Goal: Complete application form: Complete application form

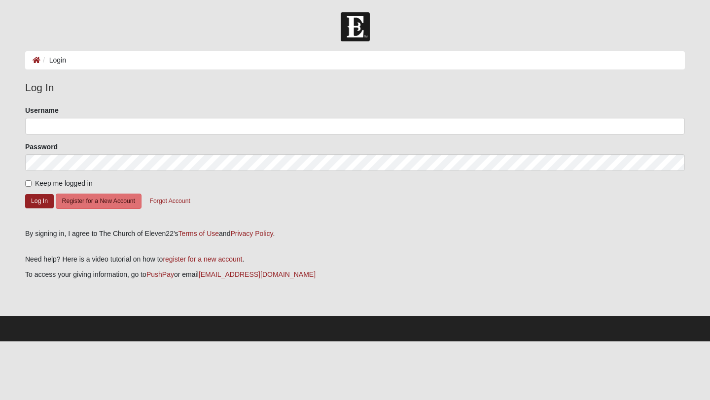
click at [252, 150] on div "Password" at bounding box center [355, 156] width 660 height 29
click at [74, 205] on button "Register for a New Account" at bounding box center [99, 201] width 86 height 15
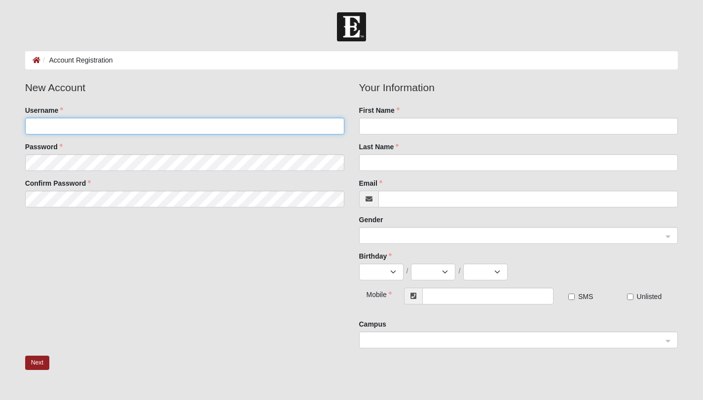
click at [106, 123] on input "Username" at bounding box center [184, 126] width 319 height 17
type input "i"
type input "nehemiahssong"
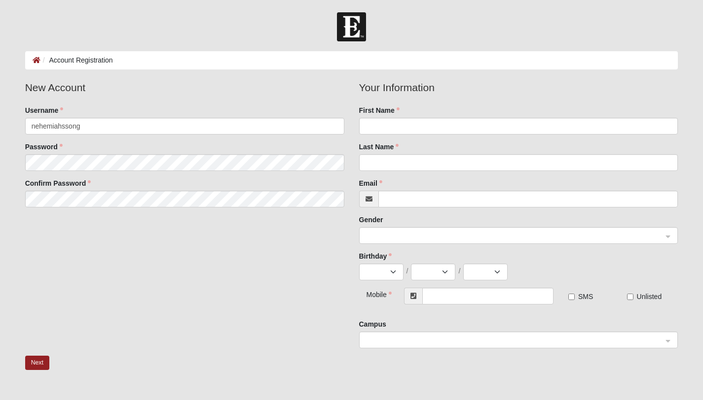
click at [94, 152] on fieldset "New Account Username nehemiahssong Password Confirm Password" at bounding box center [185, 147] width 334 height 135
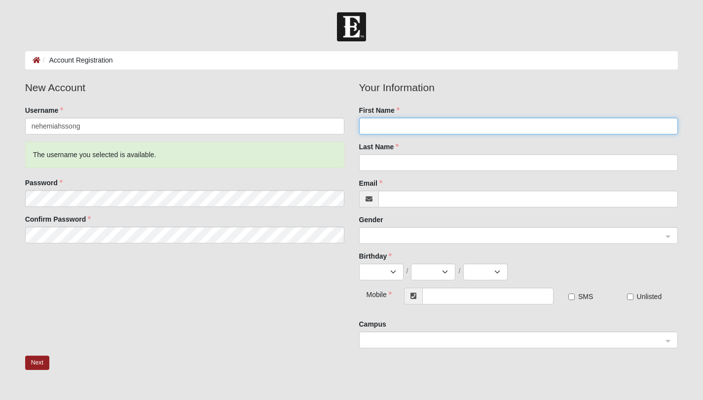
click at [420, 118] on input "First Name" at bounding box center [518, 126] width 319 height 17
type input "Nadiyah"
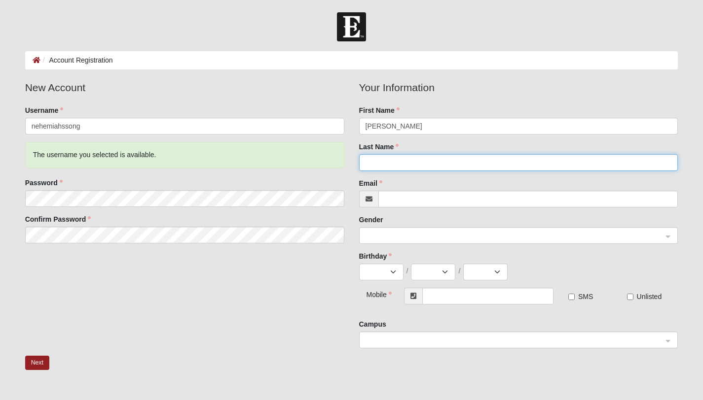
type input "Headen"
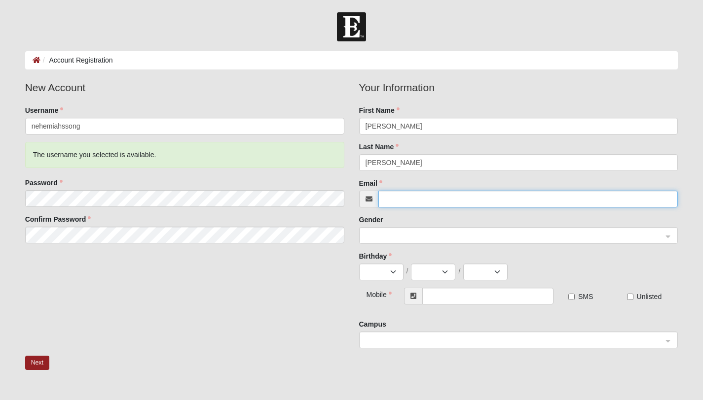
type input "nadiyah.headen03@gmail.com"
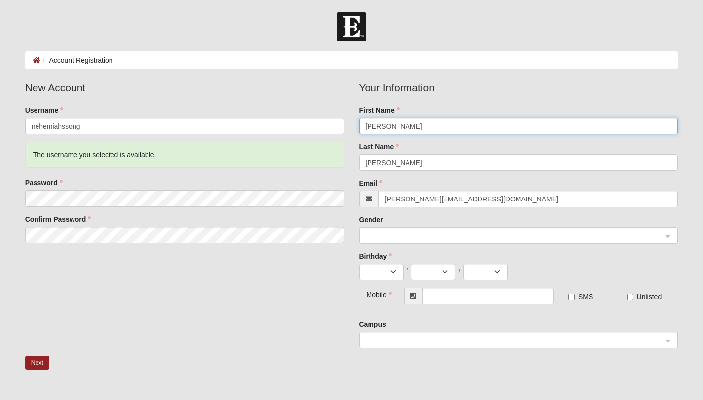
click at [394, 239] on span at bounding box center [513, 236] width 297 height 11
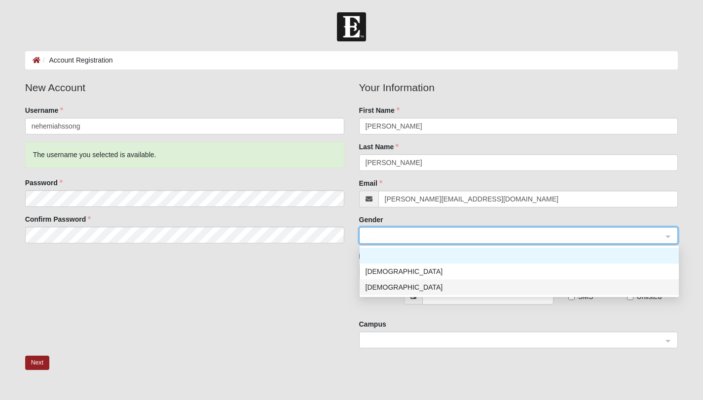
click at [375, 287] on div "Female" at bounding box center [518, 287] width 307 height 11
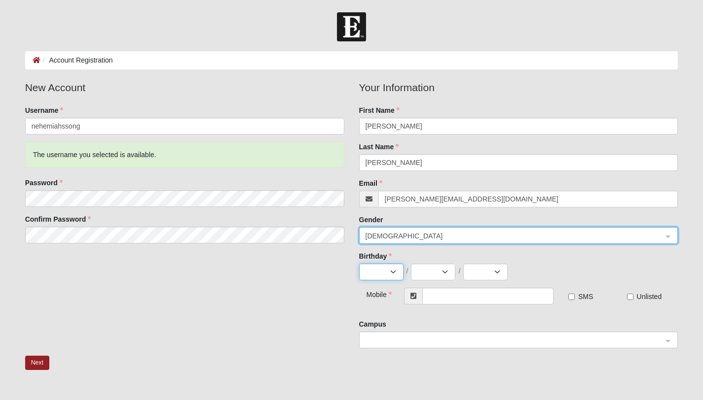
click at [381, 276] on select "Jan Feb Mar Apr May Jun Jul Aug Sep Oct Nov Dec" at bounding box center [381, 272] width 44 height 17
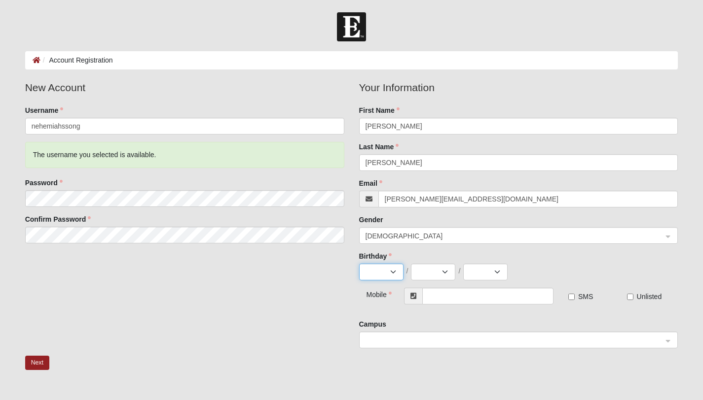
select select "12"
click at [437, 267] on select "1 2 3 4 5 6 7 8 9 10 11 12 13 14 15 16 17 18 19 20 21 22 23 24 25 26 27 28 29 3…" at bounding box center [433, 272] width 44 height 17
select select "5"
click at [473, 273] on select "2025 2024 2023 2022 2021 2020 2019 2018 2017 2016 2015 2014 2013 2012 2011 2010…" at bounding box center [485, 272] width 44 height 17
click at [498, 273] on select "2025 2024 2023 2022 2021 2020 2019 2018 2017 2016 2015 2014 2013 2012 2011 2010…" at bounding box center [485, 272] width 44 height 17
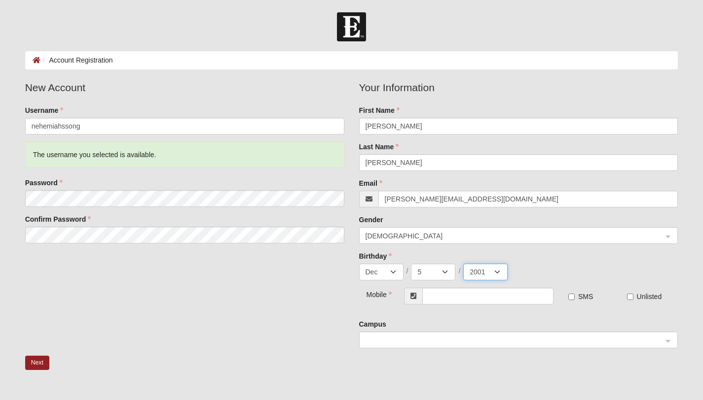
select select "2003"
click at [441, 298] on input "text" at bounding box center [487, 296] width 131 height 17
type input "(901) 515-7511"
click at [571, 296] on input "SMS" at bounding box center [571, 297] width 6 height 6
checkbox input "true"
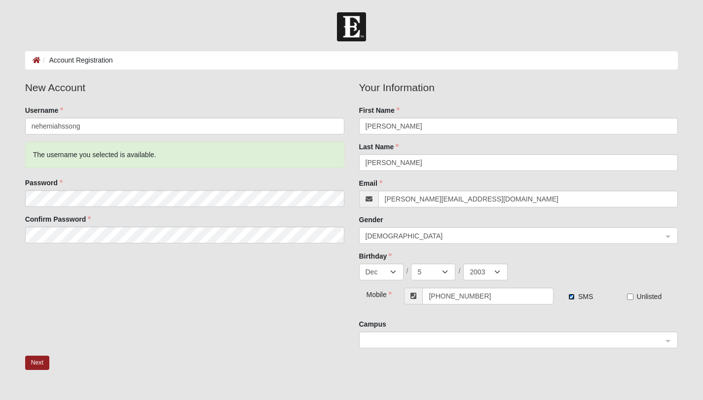
click at [449, 338] on span at bounding box center [513, 340] width 297 height 11
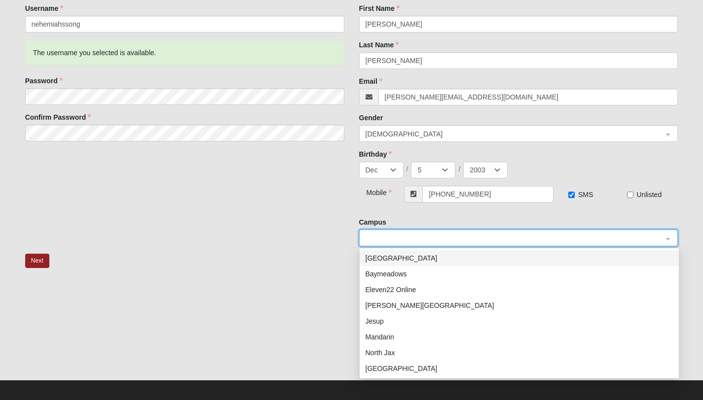
scroll to position [107, 0]
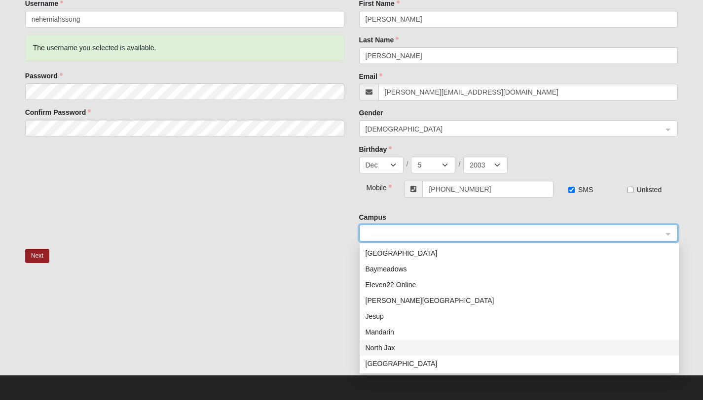
click at [386, 346] on div "North Jax" at bounding box center [518, 348] width 307 height 11
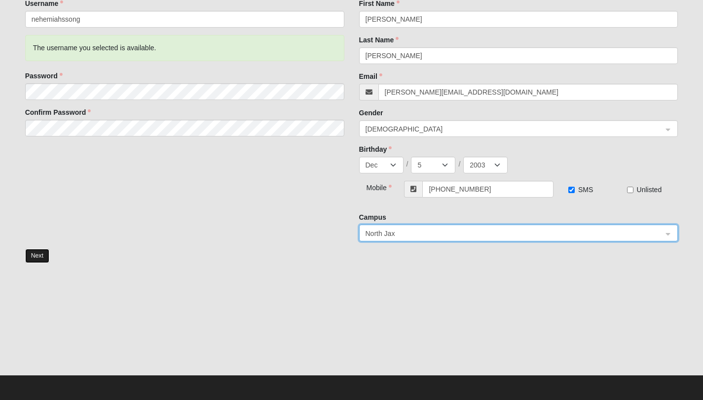
click at [41, 253] on button "Next" at bounding box center [37, 256] width 24 height 14
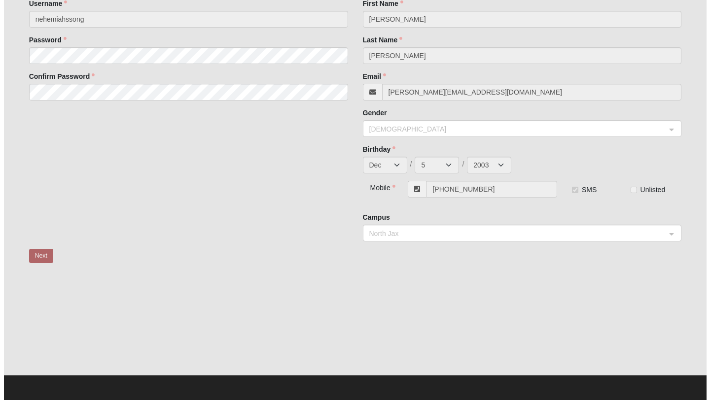
scroll to position [0, 0]
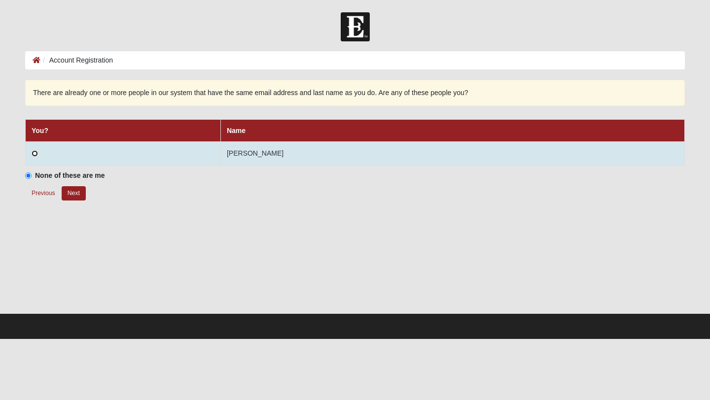
click at [35, 152] on input "radio" at bounding box center [35, 153] width 6 height 6
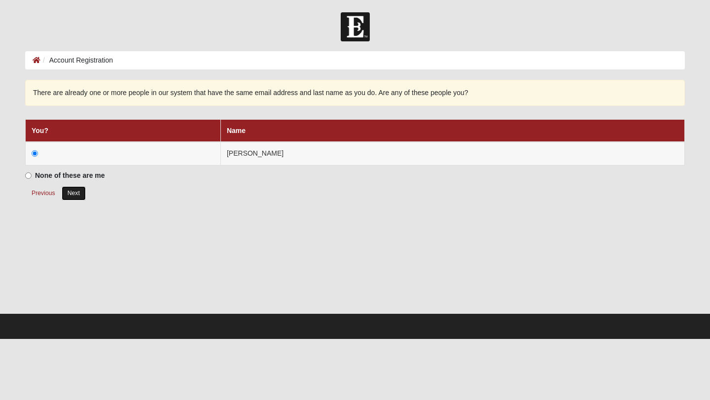
click at [79, 193] on button "Next" at bounding box center [74, 193] width 24 height 14
radio input "true"
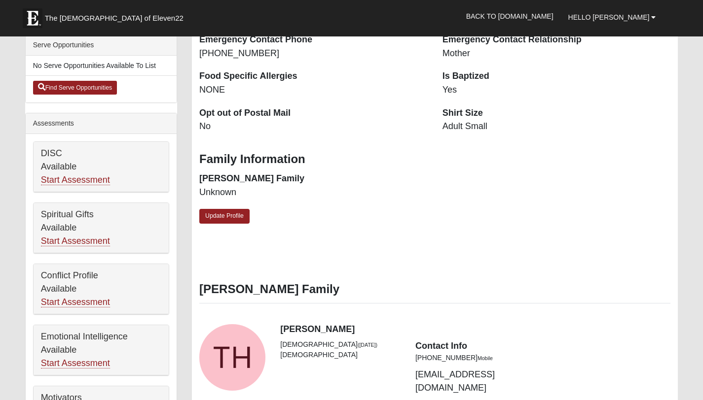
scroll to position [289, 0]
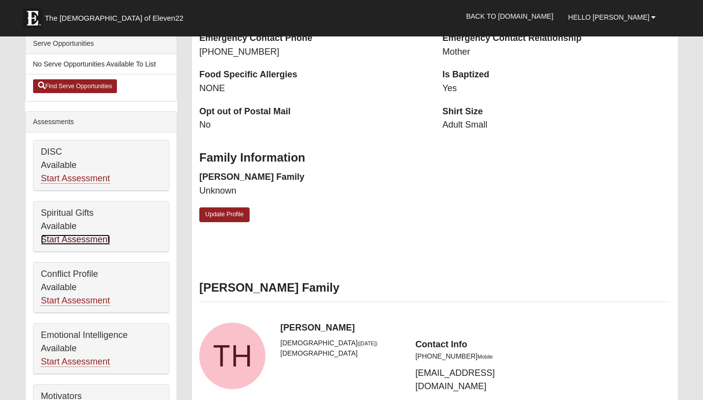
click at [60, 241] on link "Start Assessment" at bounding box center [75, 240] width 69 height 10
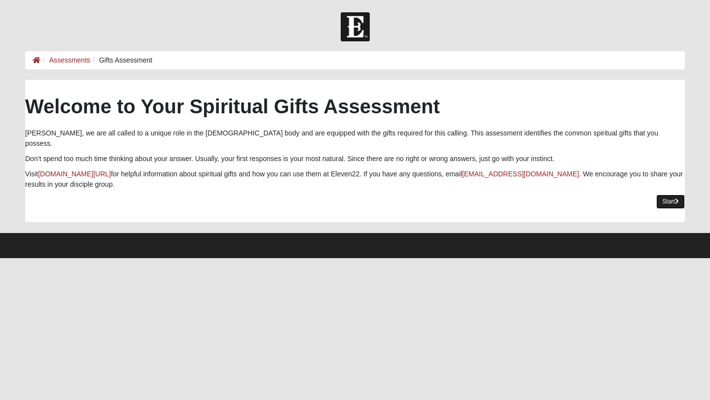
click at [667, 195] on link "Start" at bounding box center [670, 202] width 29 height 14
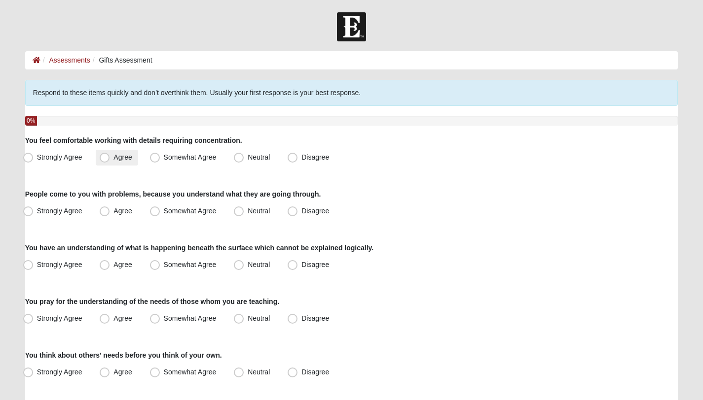
click at [113, 160] on span "Agree" at bounding box center [122, 157] width 18 height 8
click at [105, 160] on input "Agree" at bounding box center [107, 157] width 6 height 6
radio input "true"
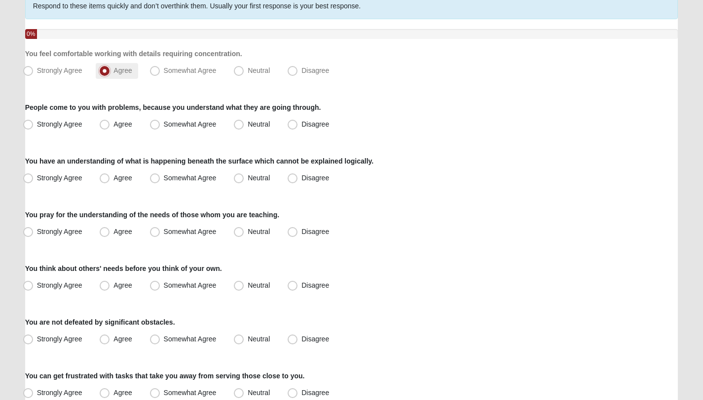
scroll to position [92, 0]
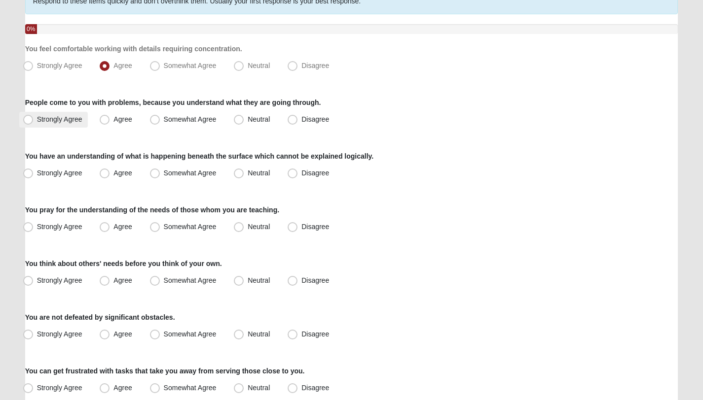
click at [39, 123] on label "Strongly Agree" at bounding box center [53, 120] width 69 height 16
click at [34, 123] on input "Strongly Agree" at bounding box center [30, 119] width 6 height 6
radio input "true"
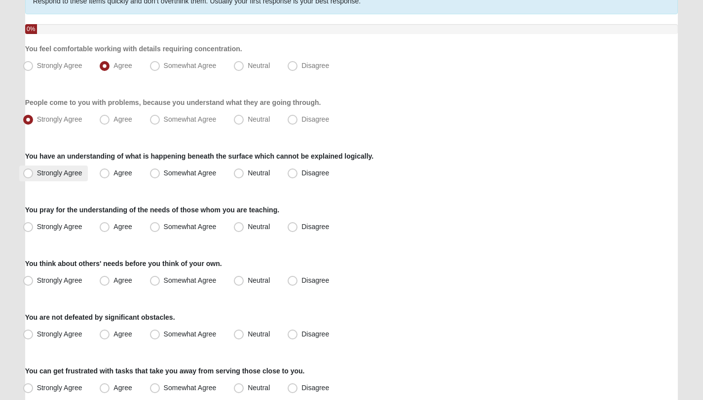
click at [70, 175] on span "Strongly Agree" at bounding box center [59, 173] width 45 height 8
click at [34, 175] on input "Strongly Agree" at bounding box center [30, 173] width 6 height 6
radio input "true"
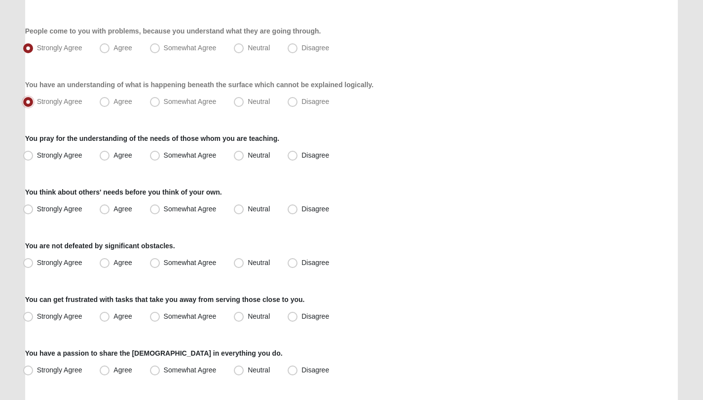
scroll to position [164, 0]
click at [164, 157] on span "Somewhat Agree" at bounding box center [190, 154] width 53 height 8
click at [157, 157] on input "Somewhat Agree" at bounding box center [157, 154] width 6 height 6
radio input "true"
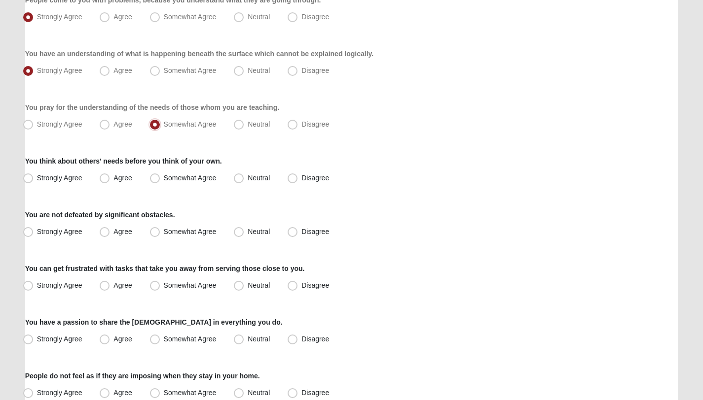
scroll to position [198, 0]
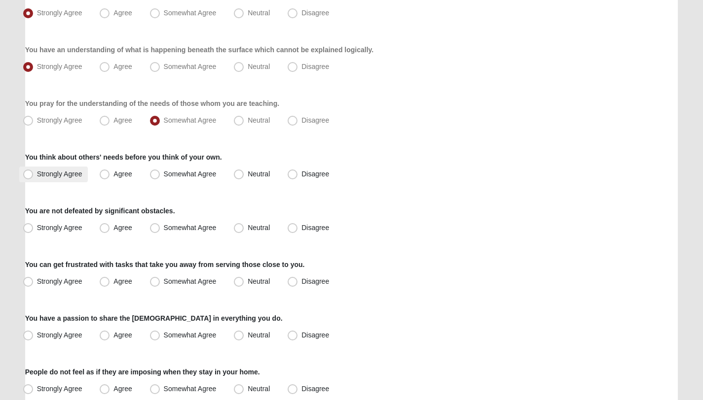
click at [61, 171] on span "Strongly Agree" at bounding box center [59, 174] width 45 height 8
click at [34, 171] on input "Strongly Agree" at bounding box center [30, 174] width 6 height 6
radio input "true"
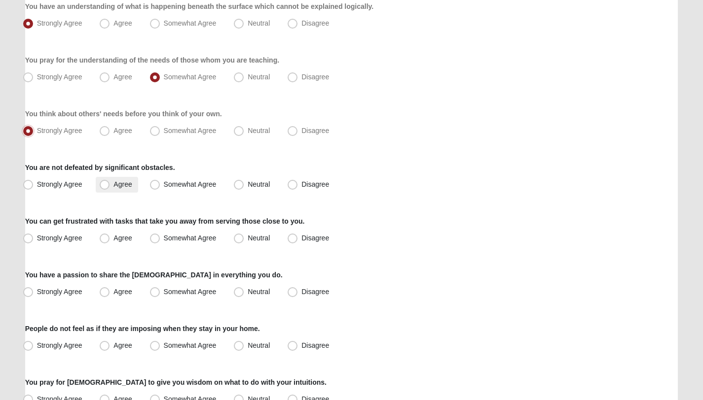
scroll to position [245, 0]
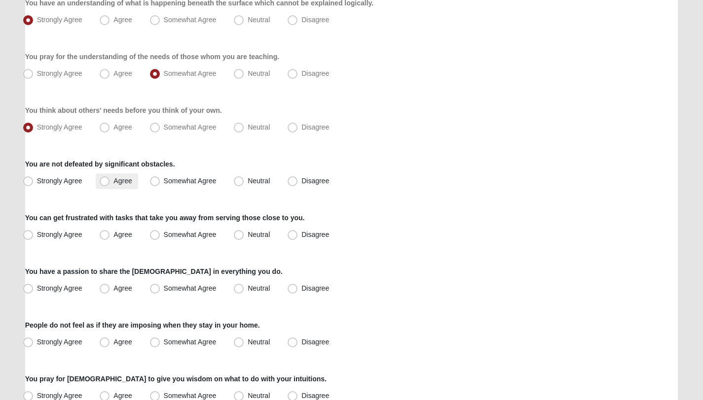
click at [136, 180] on label "Agree" at bounding box center [117, 182] width 42 height 16
click at [110, 180] on input "Agree" at bounding box center [107, 181] width 6 height 6
radio input "true"
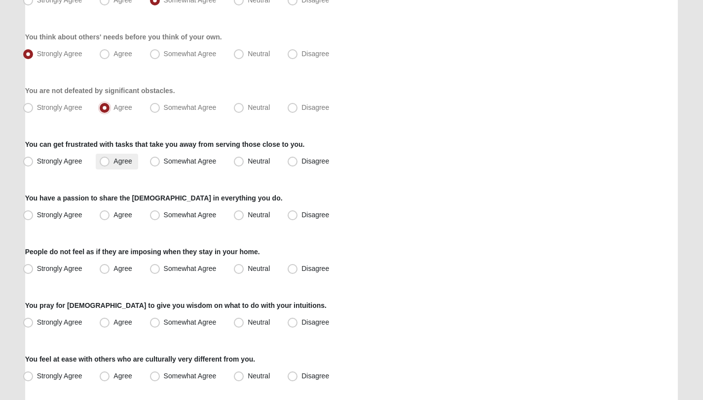
scroll to position [327, 0]
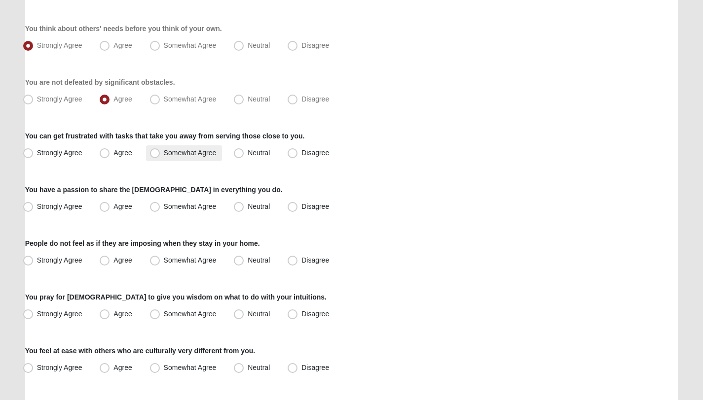
click at [164, 153] on span "Somewhat Agree" at bounding box center [190, 153] width 53 height 8
click at [154, 153] on input "Somewhat Agree" at bounding box center [157, 153] width 6 height 6
radio input "true"
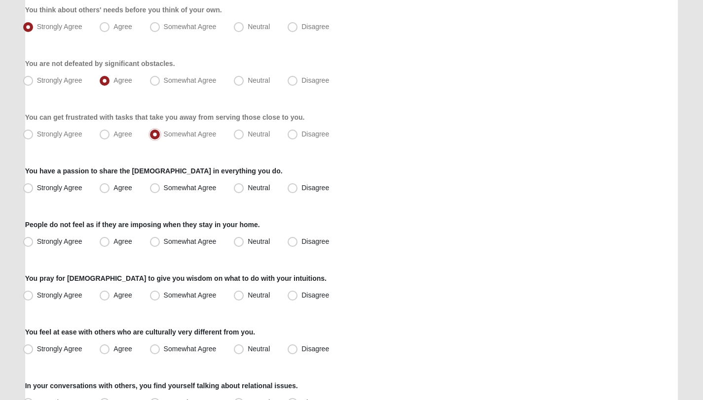
scroll to position [355, 0]
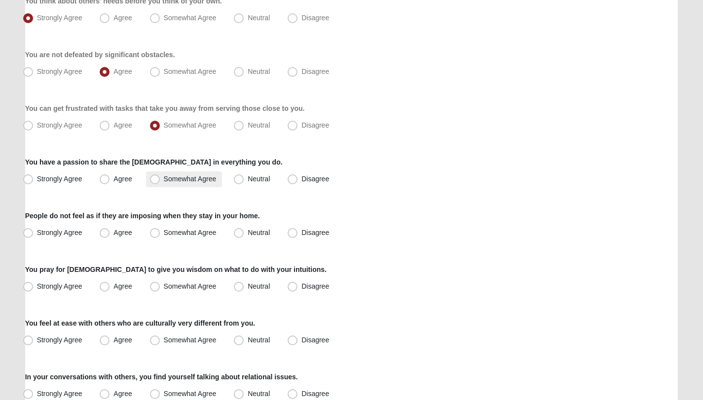
click at [164, 178] on span "Somewhat Agree" at bounding box center [190, 179] width 53 height 8
click at [155, 178] on input "Somewhat Agree" at bounding box center [157, 179] width 6 height 6
radio input "true"
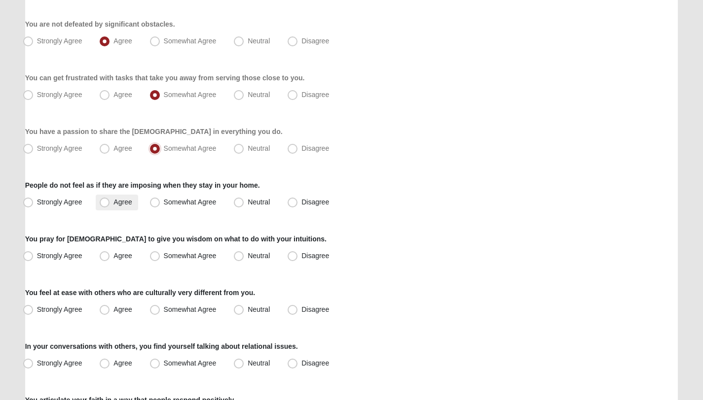
scroll to position [395, 0]
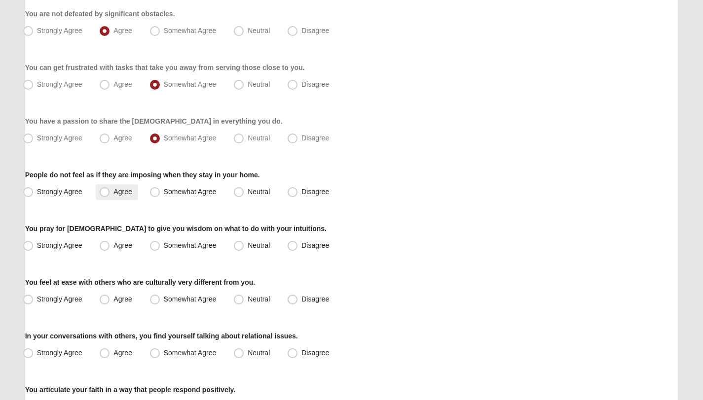
click at [113, 193] on span "Agree" at bounding box center [122, 192] width 18 height 8
click at [108, 193] on input "Agree" at bounding box center [107, 192] width 6 height 6
radio input "true"
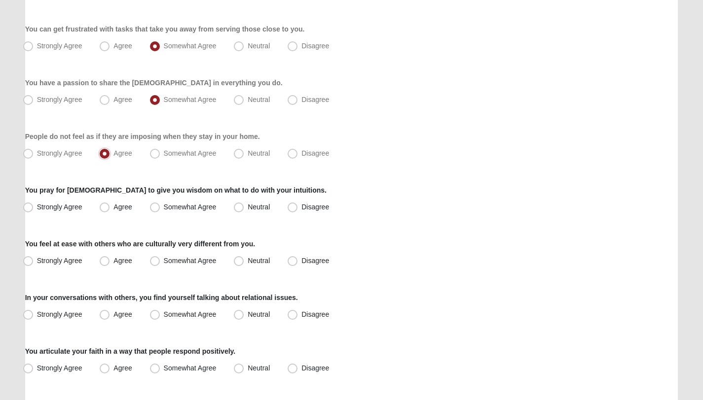
scroll to position [436, 0]
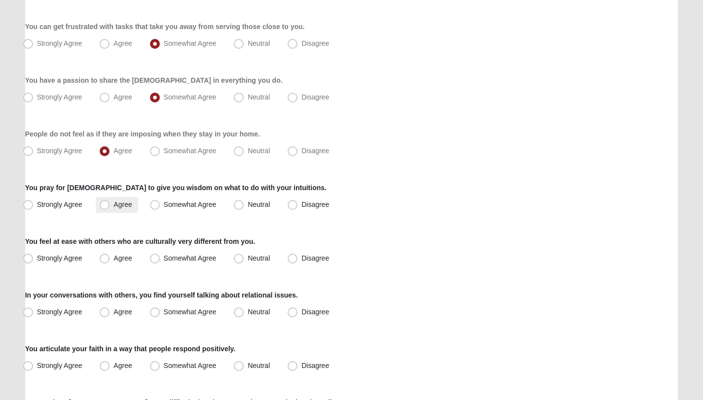
click at [110, 205] on label "Agree" at bounding box center [117, 205] width 42 height 16
click at [110, 205] on input "Agree" at bounding box center [107, 205] width 6 height 6
radio input "true"
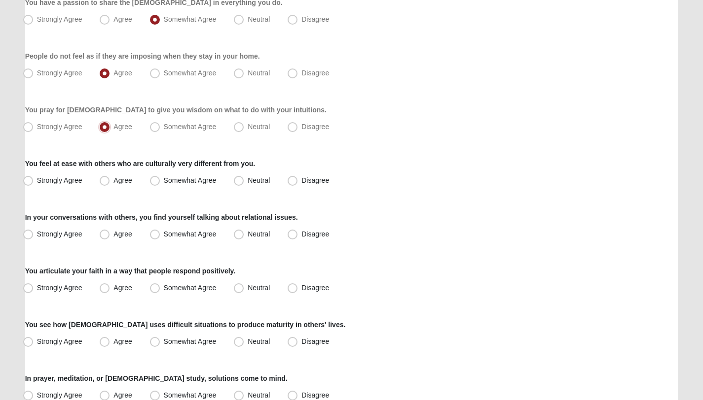
scroll to position [516, 0]
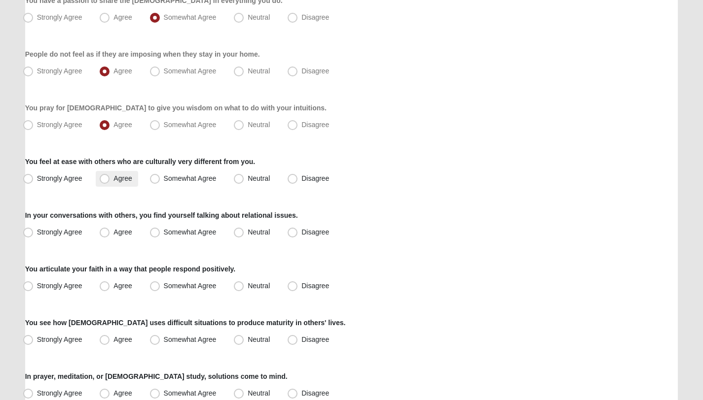
click at [113, 180] on label "Agree" at bounding box center [117, 179] width 42 height 16
click at [110, 180] on input "Agree" at bounding box center [107, 179] width 6 height 6
radio input "true"
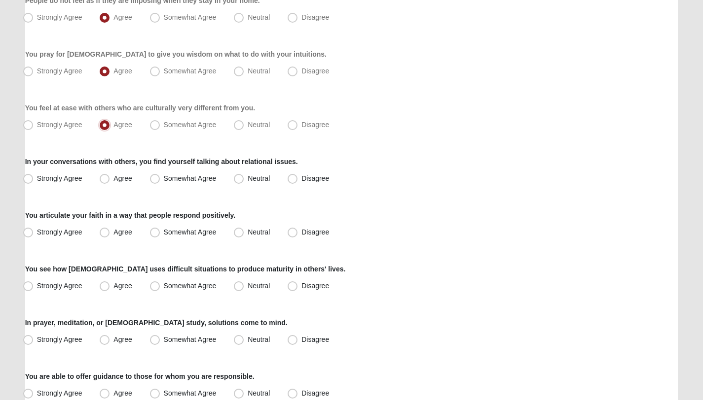
scroll to position [571, 0]
click at [247, 178] on label "Neutral" at bounding box center [253, 178] width 46 height 16
click at [244, 178] on input "Neutral" at bounding box center [241, 178] width 6 height 6
radio input "true"
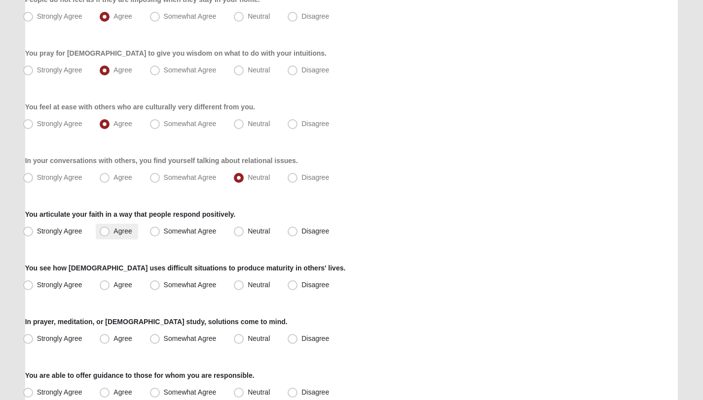
click at [111, 234] on label "Agree" at bounding box center [117, 232] width 42 height 16
click at [110, 234] on input "Agree" at bounding box center [107, 231] width 6 height 6
radio input "true"
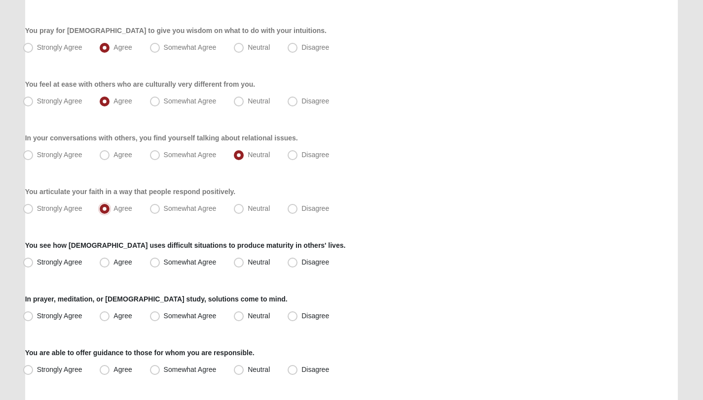
scroll to position [597, 0]
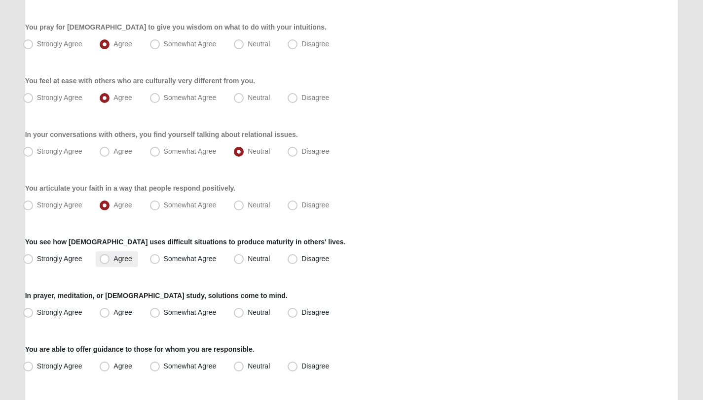
click at [113, 261] on span "Agree" at bounding box center [122, 259] width 18 height 8
click at [104, 261] on input "Agree" at bounding box center [107, 259] width 6 height 6
radio input "true"
click at [72, 264] on label "Strongly Agree" at bounding box center [53, 259] width 69 height 16
click at [34, 262] on input "Strongly Agree" at bounding box center [30, 259] width 6 height 6
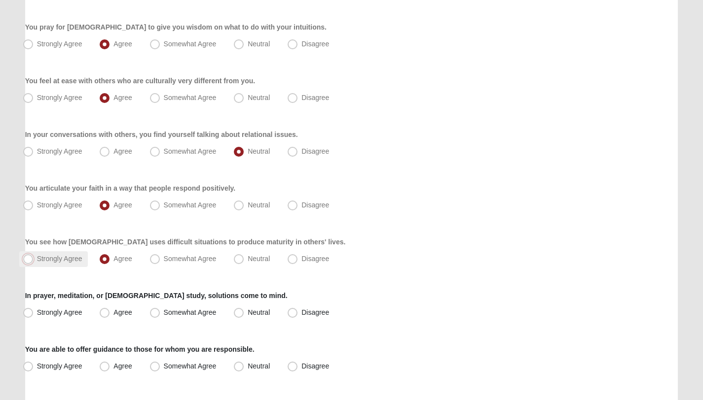
radio input "true"
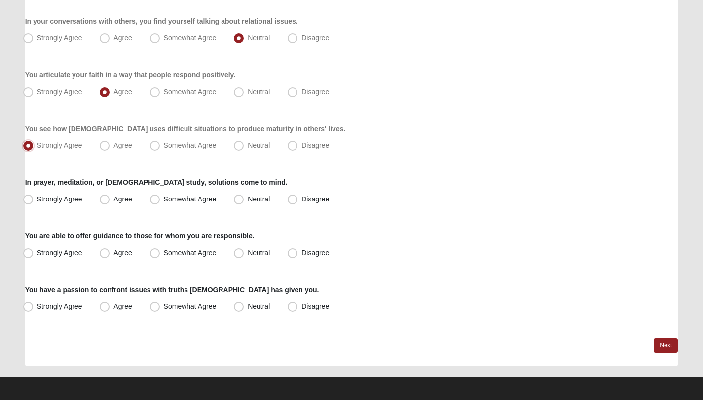
scroll to position [711, 0]
click at [124, 201] on span "Agree" at bounding box center [122, 199] width 18 height 8
click at [110, 201] on input "Agree" at bounding box center [107, 199] width 6 height 6
radio input "true"
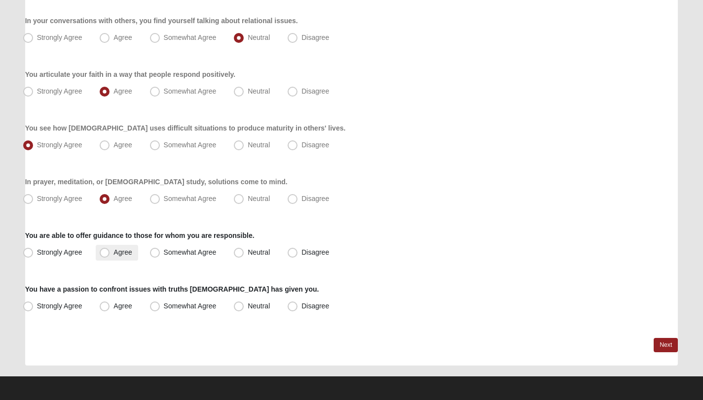
click at [113, 251] on span "Agree" at bounding box center [122, 253] width 18 height 8
click at [108, 251] on input "Agree" at bounding box center [107, 252] width 6 height 6
radio input "true"
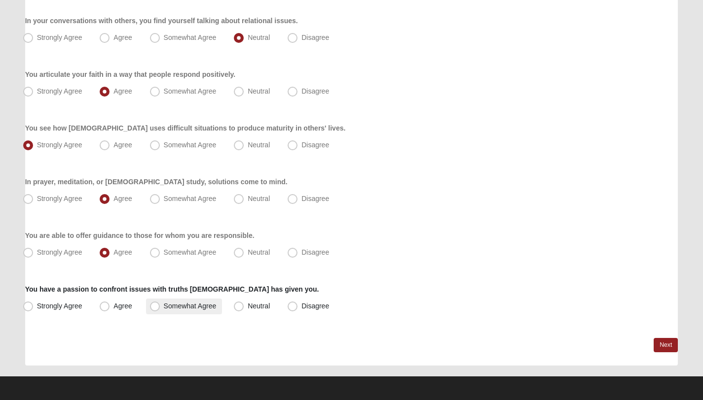
click at [164, 304] on span "Somewhat Agree" at bounding box center [190, 306] width 53 height 8
click at [156, 304] on input "Somewhat Agree" at bounding box center [157, 306] width 6 height 6
radio input "true"
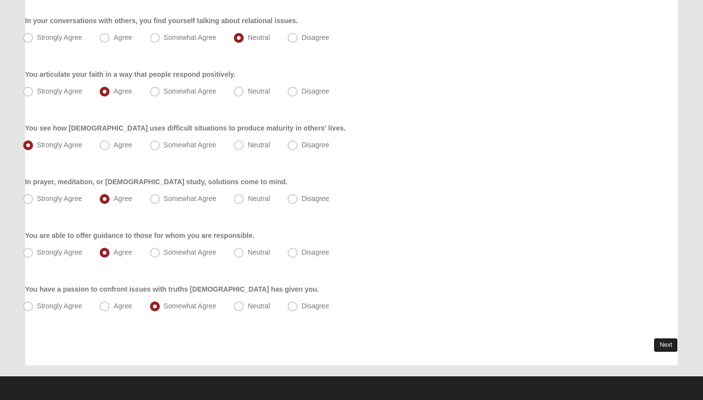
click at [663, 344] on link "Next" at bounding box center [665, 345] width 24 height 14
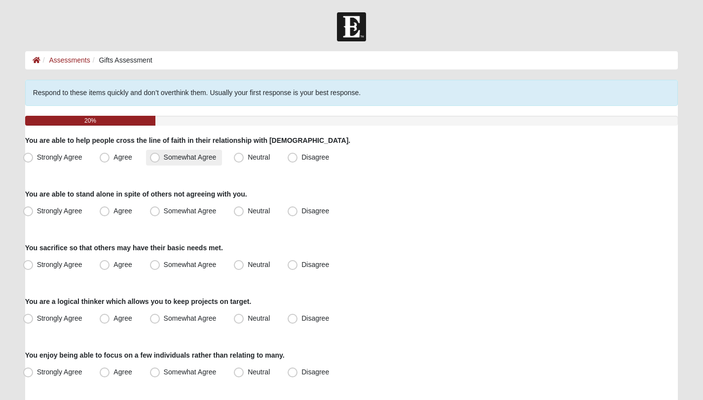
click at [164, 157] on span "Somewhat Agree" at bounding box center [190, 157] width 53 height 8
click at [160, 157] on input "Somewhat Agree" at bounding box center [157, 157] width 6 height 6
radio input "true"
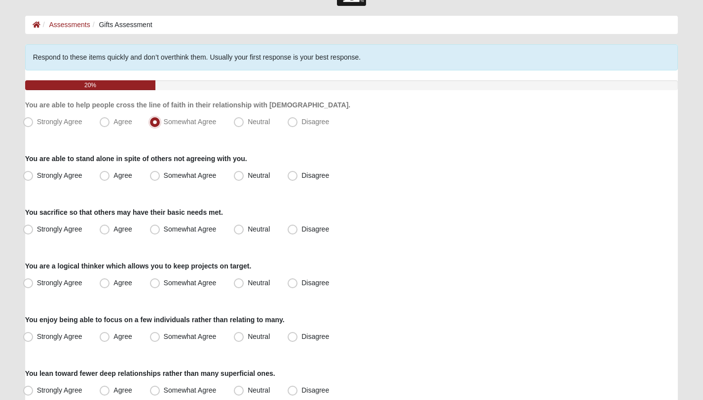
scroll to position [39, 0]
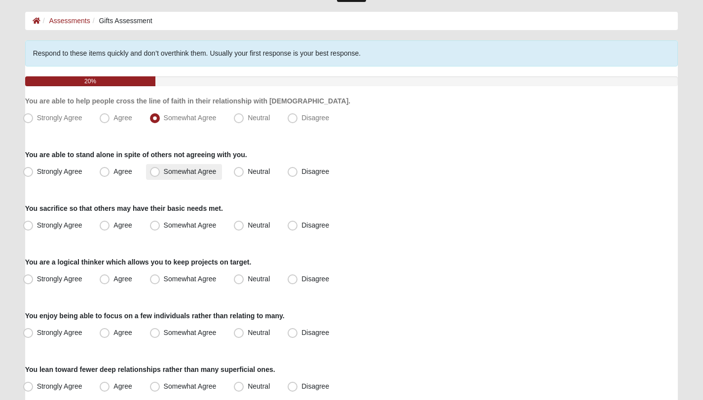
click at [160, 170] on label "Somewhat Agree" at bounding box center [184, 172] width 76 height 16
click at [160, 170] on input "Somewhat Agree" at bounding box center [157, 172] width 6 height 6
radio input "true"
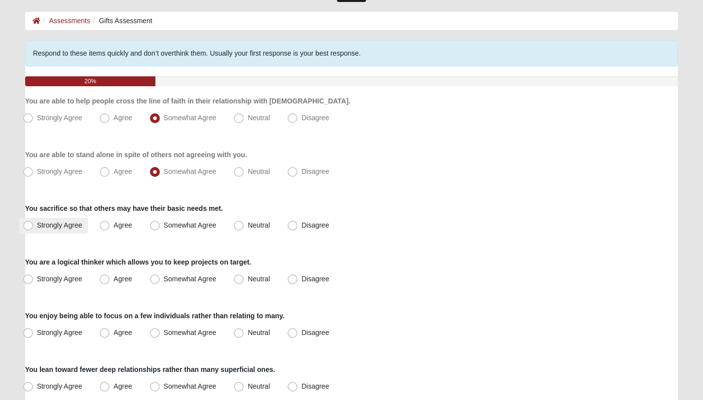
click at [74, 221] on span "Strongly Agree" at bounding box center [59, 225] width 45 height 8
click at [34, 222] on input "Strongly Agree" at bounding box center [30, 225] width 6 height 6
radio input "true"
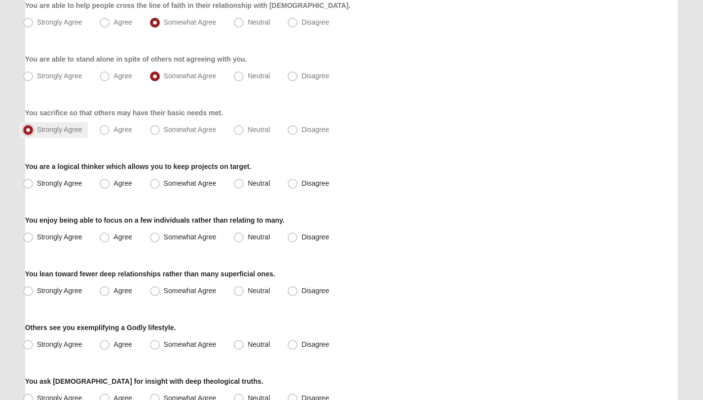
scroll to position [136, 0]
click at [113, 184] on span "Agree" at bounding box center [122, 182] width 18 height 8
click at [104, 184] on input "Agree" at bounding box center [107, 182] width 6 height 6
radio input "true"
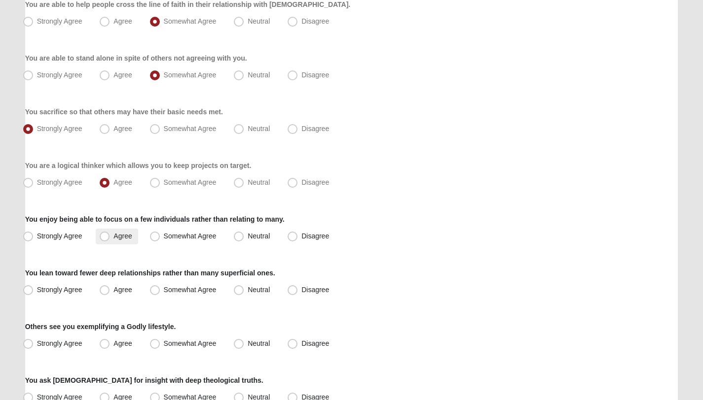
click at [111, 239] on label "Agree" at bounding box center [117, 237] width 42 height 16
click at [110, 239] on input "Agree" at bounding box center [107, 236] width 6 height 6
radio input "true"
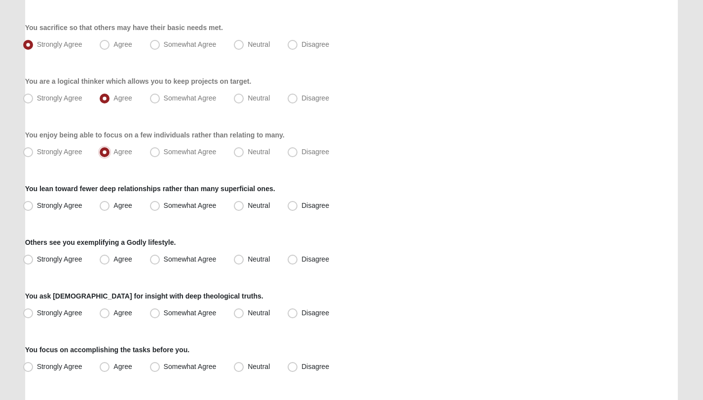
scroll to position [227, 0]
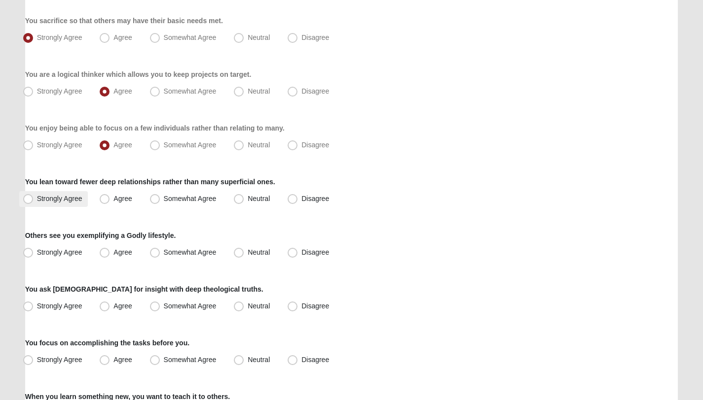
click at [71, 202] on span "Strongly Agree" at bounding box center [59, 199] width 45 height 8
click at [34, 202] on input "Strongly Agree" at bounding box center [30, 199] width 6 height 6
radio input "true"
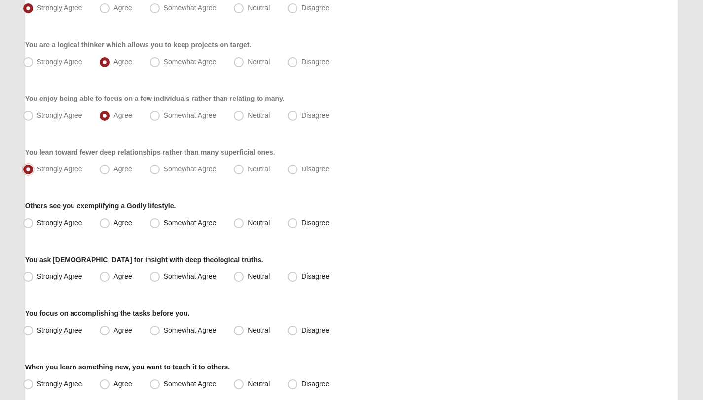
scroll to position [262, 0]
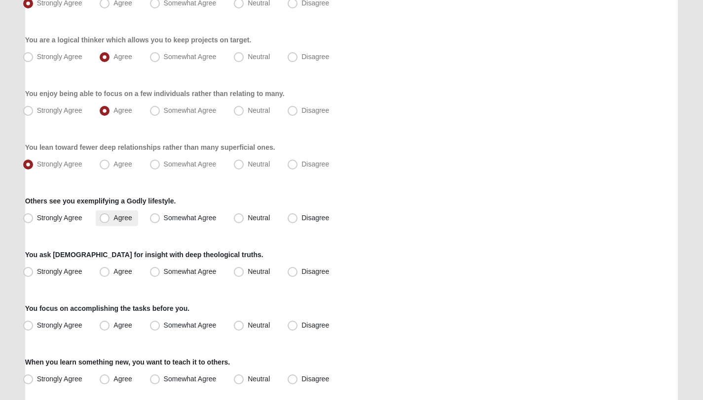
click at [119, 220] on span "Agree" at bounding box center [122, 218] width 18 height 8
click at [110, 220] on input "Agree" at bounding box center [107, 218] width 6 height 6
radio input "true"
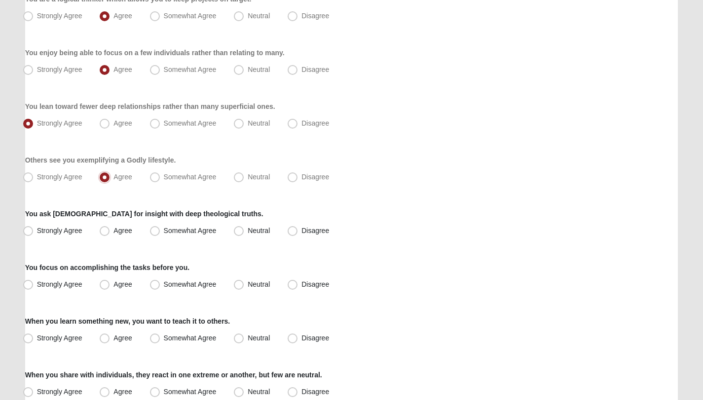
scroll to position [307, 0]
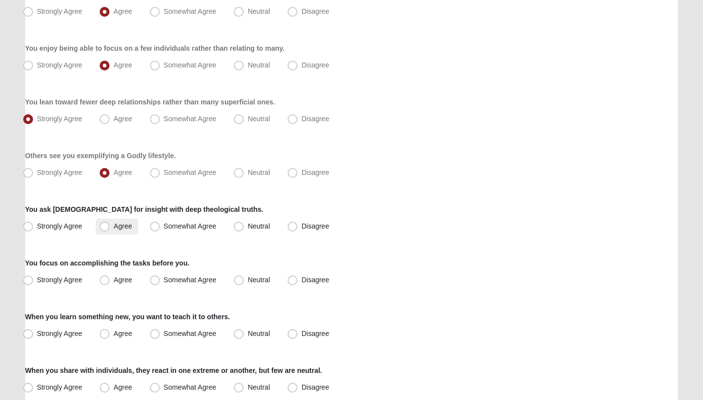
click at [128, 225] on span "Agree" at bounding box center [122, 226] width 18 height 8
click at [110, 225] on input "Agree" at bounding box center [107, 226] width 6 height 6
radio input "true"
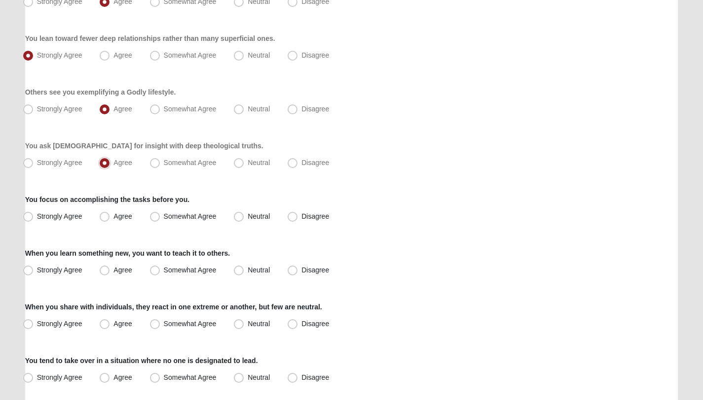
scroll to position [373, 0]
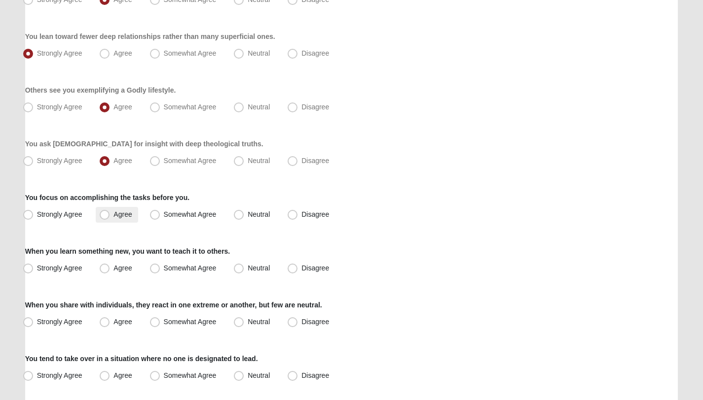
click at [122, 220] on label "Agree" at bounding box center [117, 215] width 42 height 16
click at [110, 218] on input "Agree" at bounding box center [107, 215] width 6 height 6
radio input "true"
click at [83, 265] on label "Strongly Agree" at bounding box center [53, 269] width 69 height 16
click at [34, 265] on input "Strongly Agree" at bounding box center [30, 268] width 6 height 6
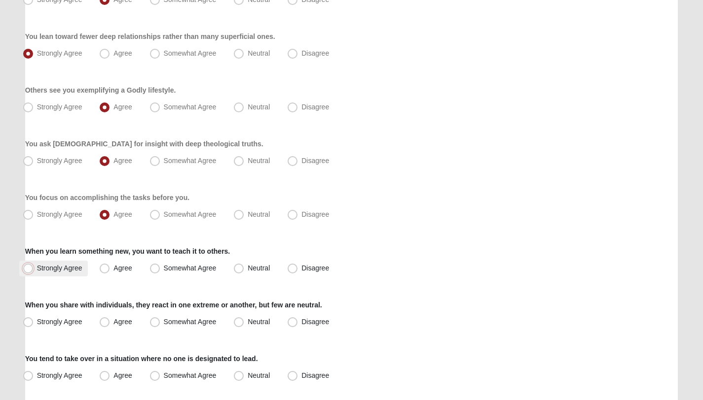
radio input "true"
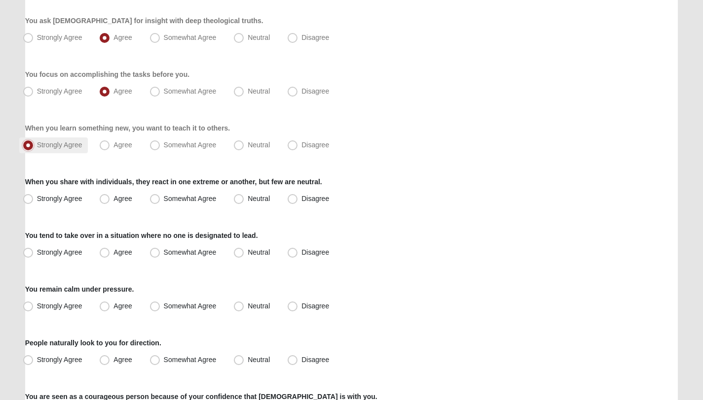
scroll to position [498, 0]
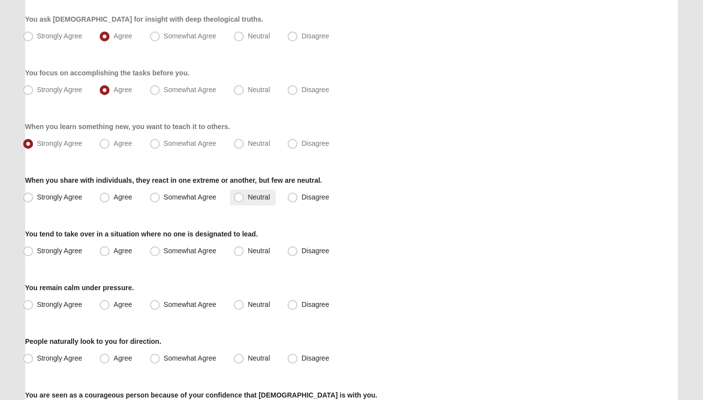
click at [248, 201] on span "Neutral" at bounding box center [259, 197] width 22 height 8
click at [243, 201] on input "Neutral" at bounding box center [241, 197] width 6 height 6
radio input "true"
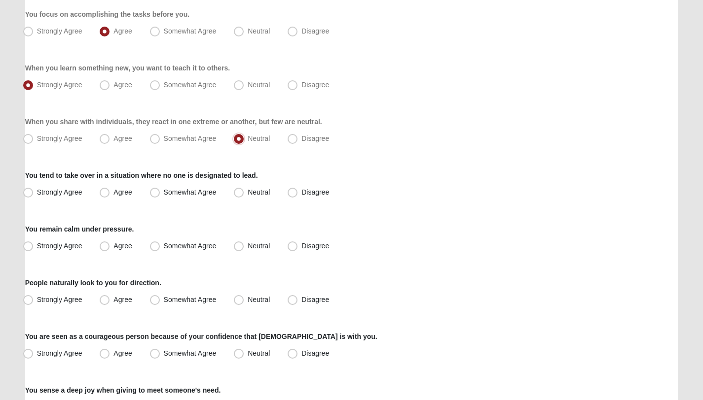
scroll to position [558, 0]
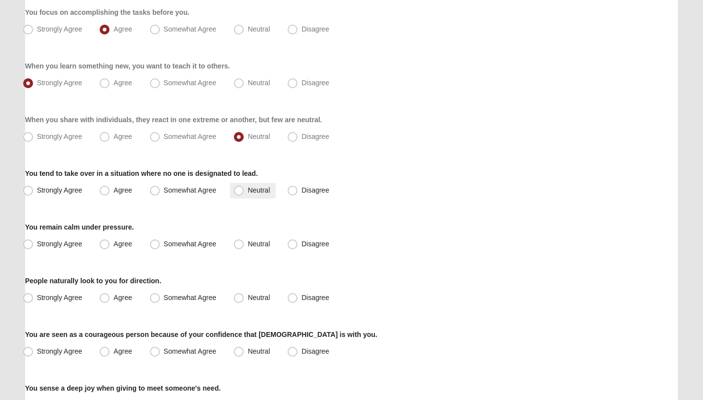
click at [248, 193] on span "Neutral" at bounding box center [259, 190] width 22 height 8
click at [241, 193] on input "Neutral" at bounding box center [241, 190] width 6 height 6
radio input "true"
click at [248, 193] on span "Neutral" at bounding box center [259, 190] width 22 height 8
click at [241, 193] on input "Neutral" at bounding box center [241, 190] width 6 height 6
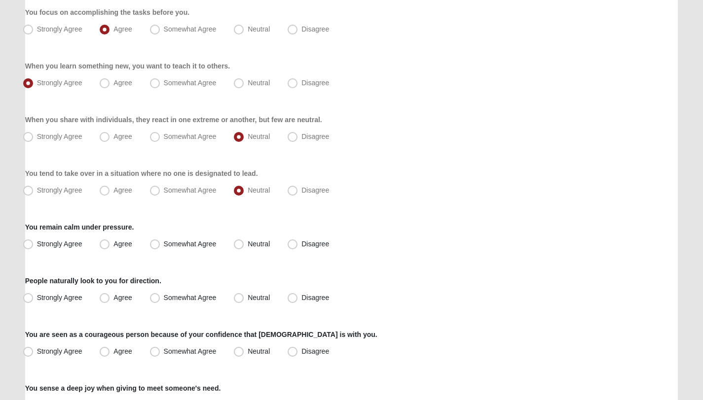
click at [224, 223] on div "You remain calm under pressure. Strongly Agree Agree Somewhat Agree Neutral Dis…" at bounding box center [351, 237] width 653 height 30
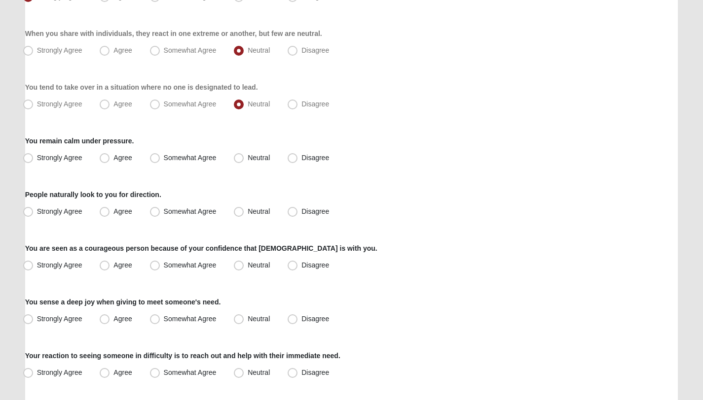
scroll to position [660, 0]
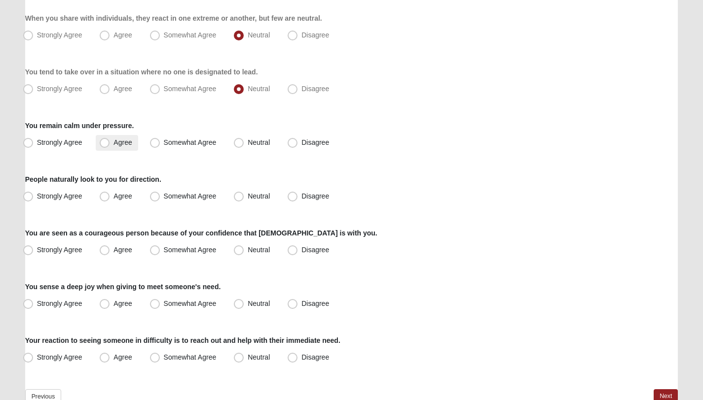
click at [128, 142] on span "Agree" at bounding box center [122, 143] width 18 height 8
click at [110, 142] on input "Agree" at bounding box center [107, 143] width 6 height 6
radio input "true"
click at [121, 198] on span "Agree" at bounding box center [122, 196] width 18 height 8
click at [110, 198] on input "Agree" at bounding box center [107, 196] width 6 height 6
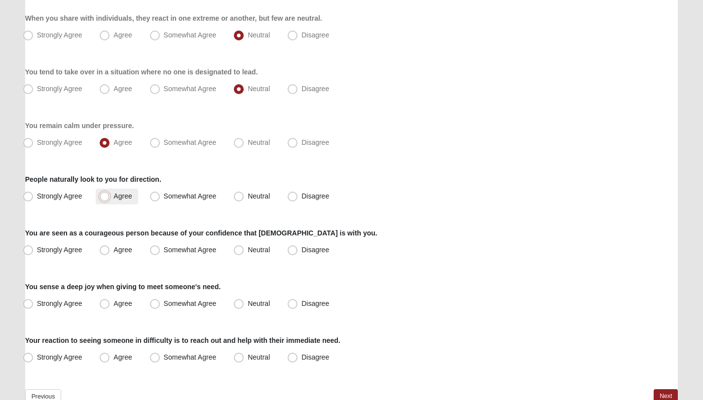
radio input "true"
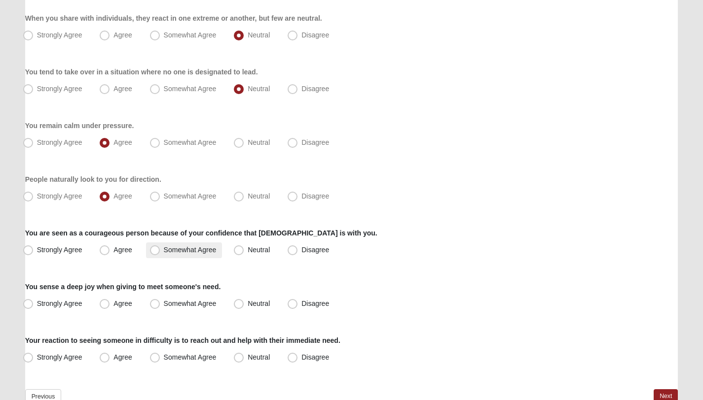
click at [164, 247] on span "Somewhat Agree" at bounding box center [190, 250] width 53 height 8
click at [154, 247] on input "Somewhat Agree" at bounding box center [157, 250] width 6 height 6
radio input "true"
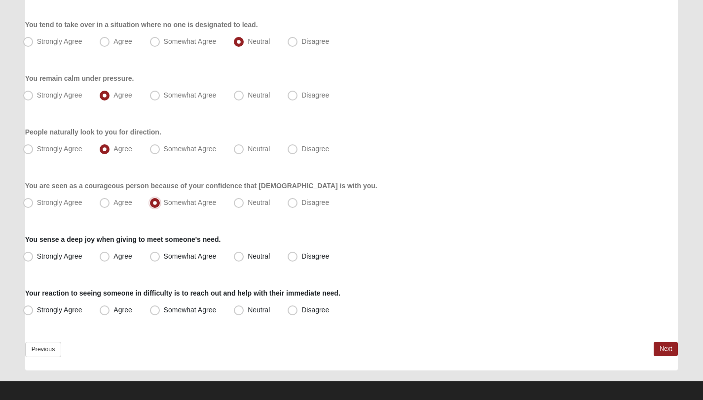
scroll to position [713, 0]
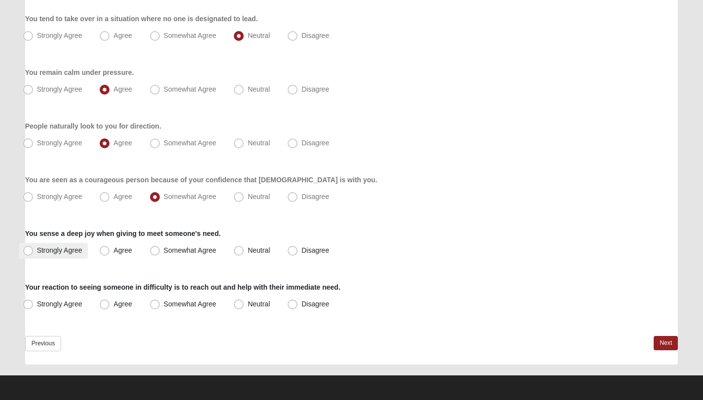
click at [75, 248] on span "Strongly Agree" at bounding box center [59, 251] width 45 height 8
click at [34, 248] on input "Strongly Agree" at bounding box center [30, 251] width 6 height 6
radio input "true"
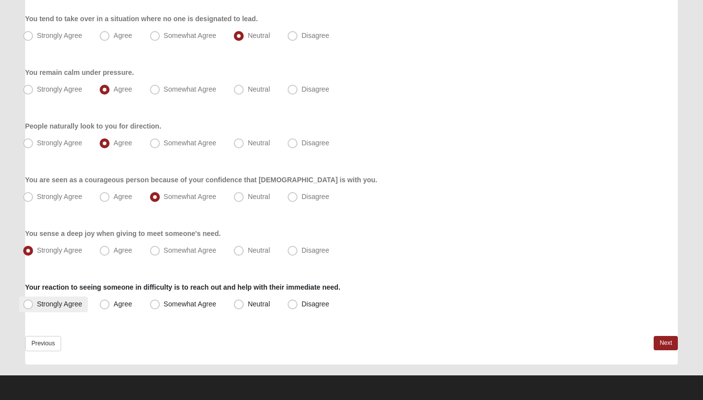
click at [76, 305] on span "Strongly Agree" at bounding box center [59, 304] width 45 height 8
click at [34, 305] on input "Strongly Agree" at bounding box center [30, 304] width 6 height 6
radio input "true"
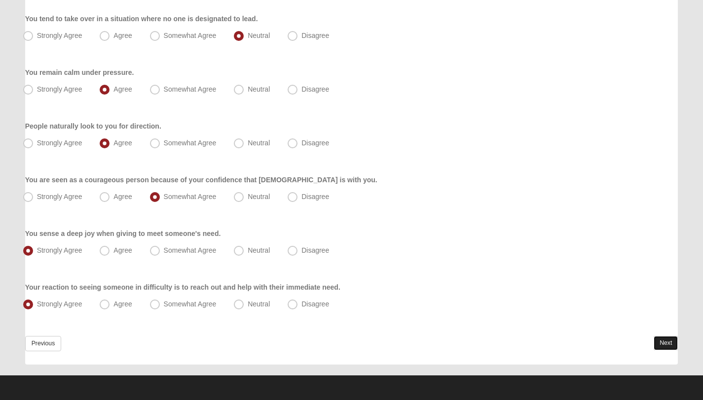
click at [659, 340] on link "Next" at bounding box center [665, 343] width 24 height 14
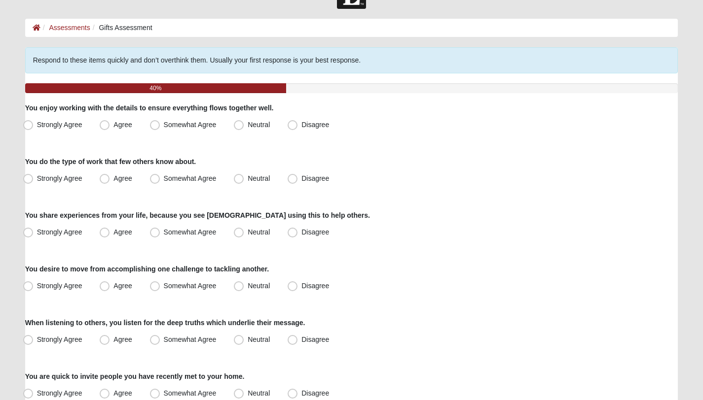
scroll to position [35, 0]
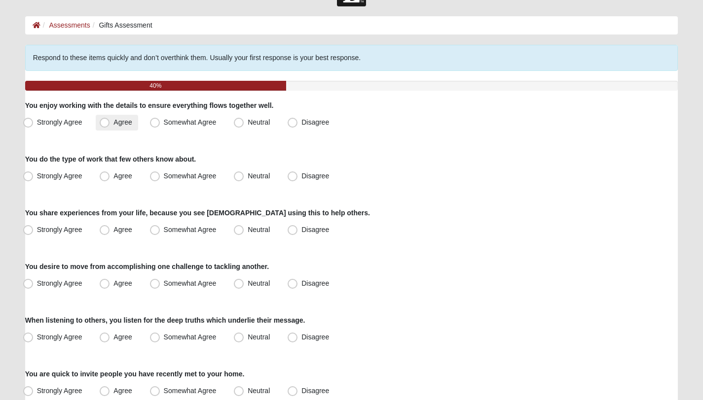
click at [113, 126] on span "Agree" at bounding box center [122, 122] width 18 height 8
click at [109, 126] on input "Agree" at bounding box center [107, 122] width 6 height 6
radio input "true"
click at [248, 180] on span "Neutral" at bounding box center [259, 176] width 22 height 8
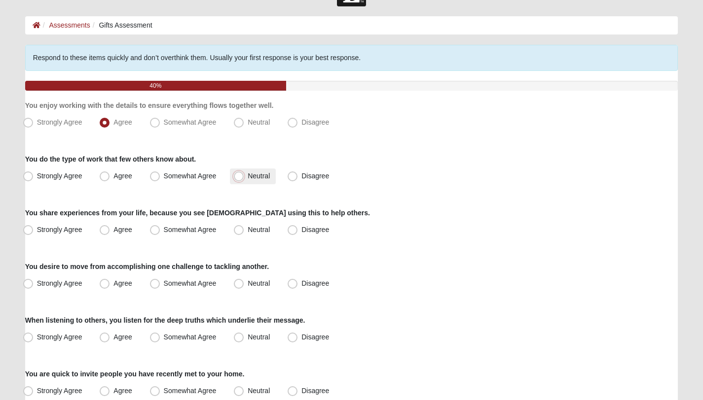
click at [239, 179] on input "Neutral" at bounding box center [241, 176] width 6 height 6
radio input "true"
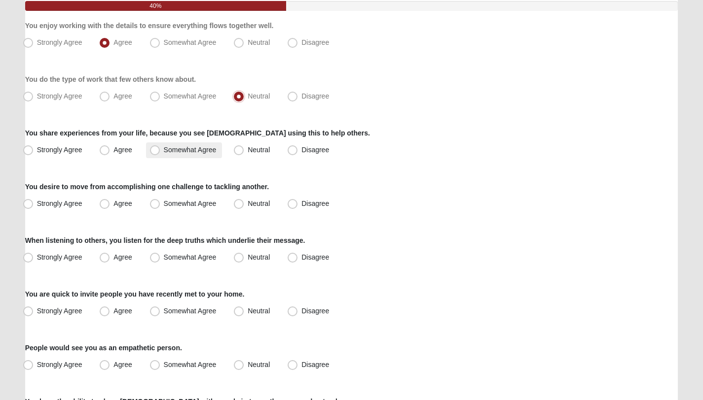
scroll to position [116, 0]
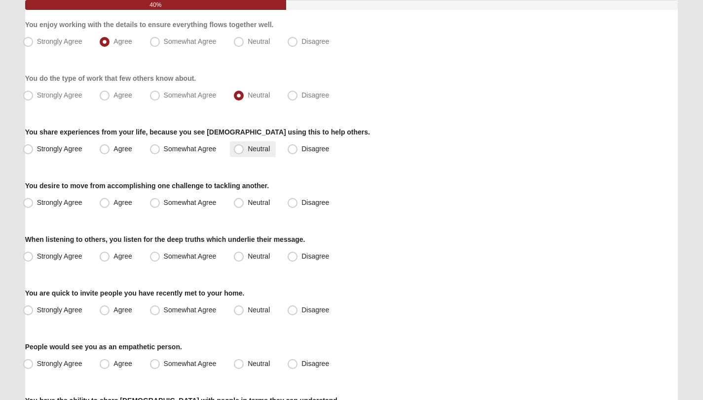
click at [248, 152] on span "Neutral" at bounding box center [259, 149] width 22 height 8
click at [240, 152] on input "Neutral" at bounding box center [241, 149] width 6 height 6
radio input "true"
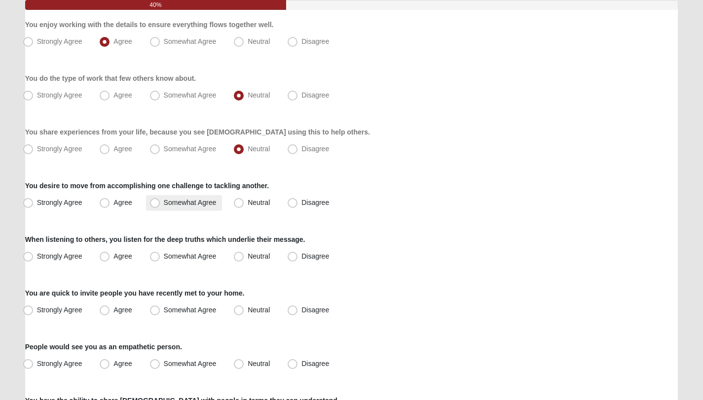
click at [196, 204] on span "Somewhat Agree" at bounding box center [190, 203] width 53 height 8
click at [160, 204] on input "Somewhat Agree" at bounding box center [157, 203] width 6 height 6
radio input "true"
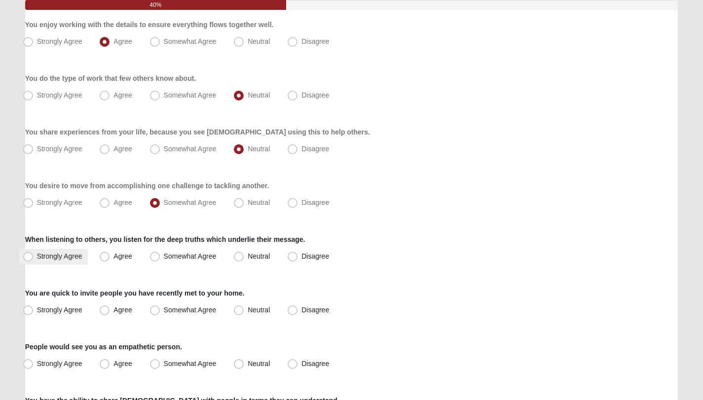
click at [45, 258] on span "Strongly Agree" at bounding box center [59, 256] width 45 height 8
click at [34, 258] on input "Strongly Agree" at bounding box center [30, 256] width 6 height 6
radio input "true"
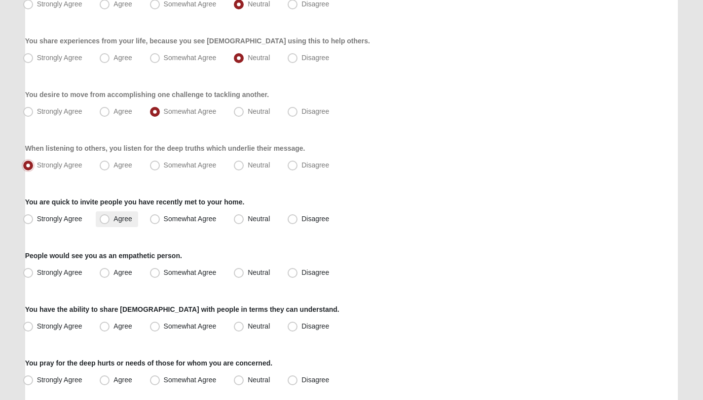
scroll to position [209, 0]
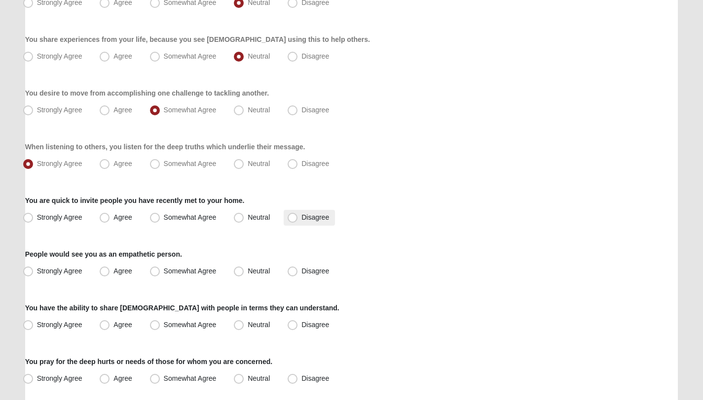
click at [313, 220] on span "Disagree" at bounding box center [315, 218] width 28 height 8
click at [298, 220] on input "Disagree" at bounding box center [294, 217] width 6 height 6
radio input "true"
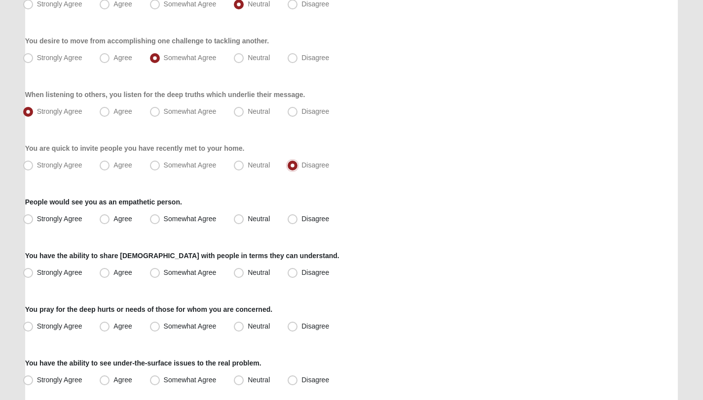
scroll to position [263, 0]
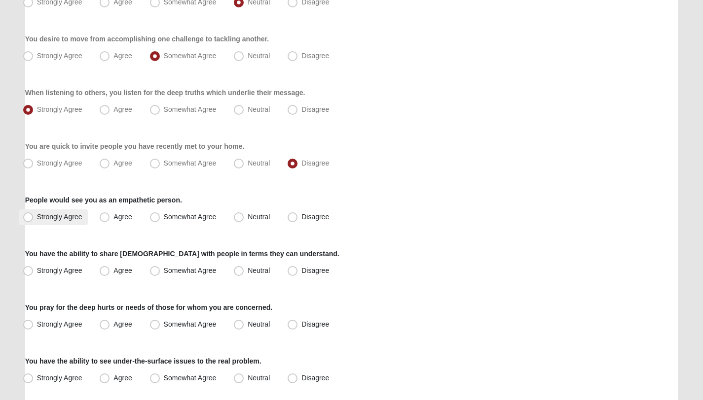
click at [63, 218] on span "Strongly Agree" at bounding box center [59, 217] width 45 height 8
click at [34, 218] on input "Strongly Agree" at bounding box center [30, 217] width 6 height 6
radio input "true"
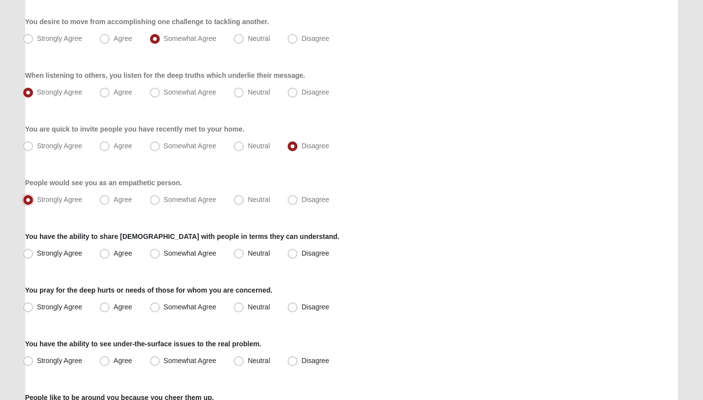
scroll to position [294, 0]
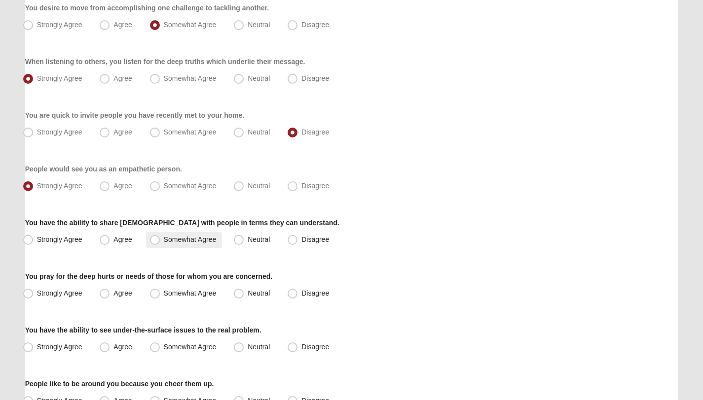
click at [208, 239] on span "Somewhat Agree" at bounding box center [190, 240] width 53 height 8
click at [160, 239] on input "Somewhat Agree" at bounding box center [157, 240] width 6 height 6
radio input "true"
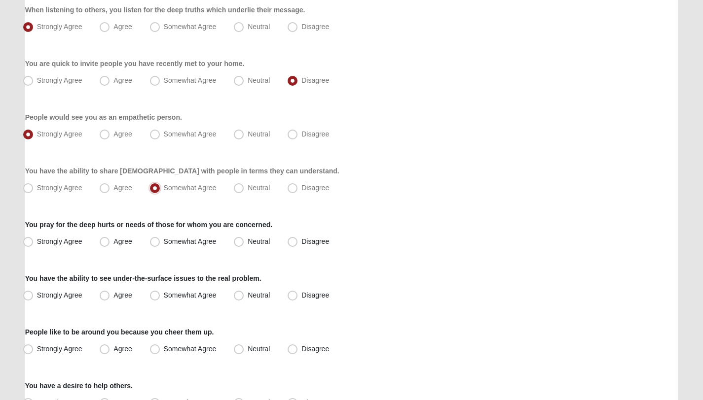
scroll to position [346, 0]
click at [70, 244] on span "Strongly Agree" at bounding box center [59, 241] width 45 height 8
click at [34, 244] on input "Strongly Agree" at bounding box center [30, 241] width 6 height 6
radio input "true"
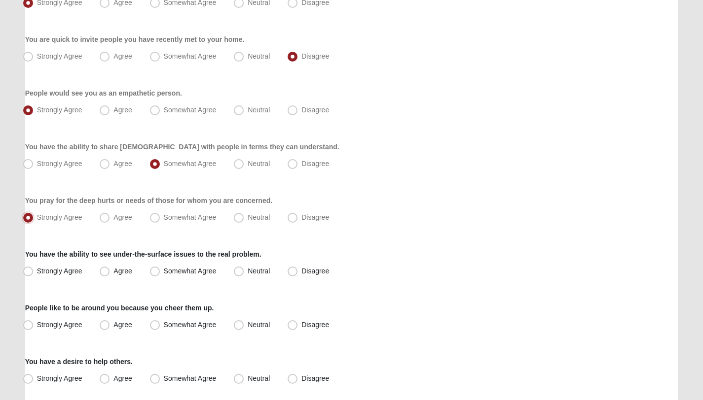
scroll to position [399, 0]
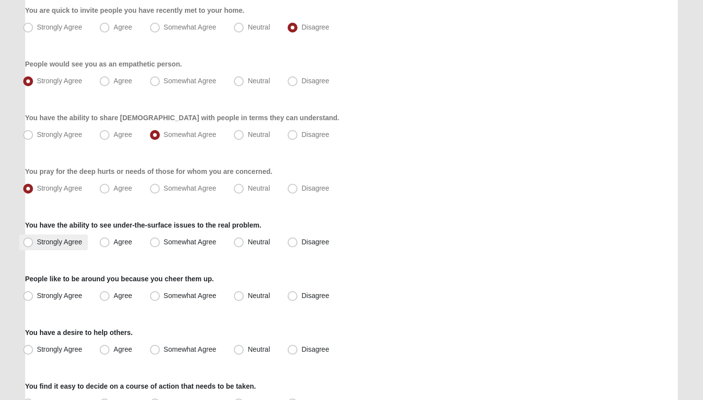
click at [53, 244] on span "Strongly Agree" at bounding box center [59, 242] width 45 height 8
click at [34, 244] on input "Strongly Agree" at bounding box center [30, 242] width 6 height 6
radio input "true"
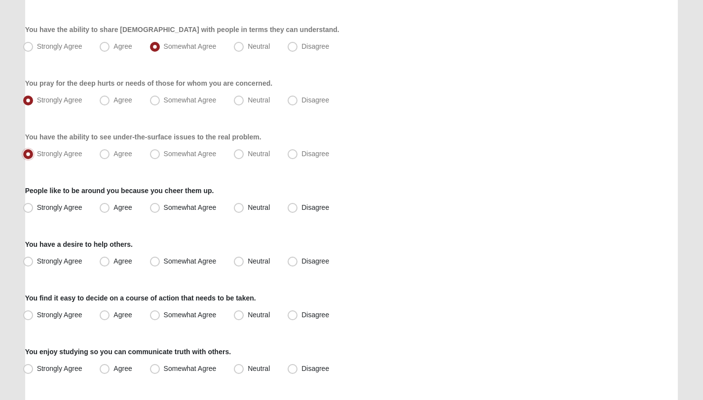
scroll to position [491, 0]
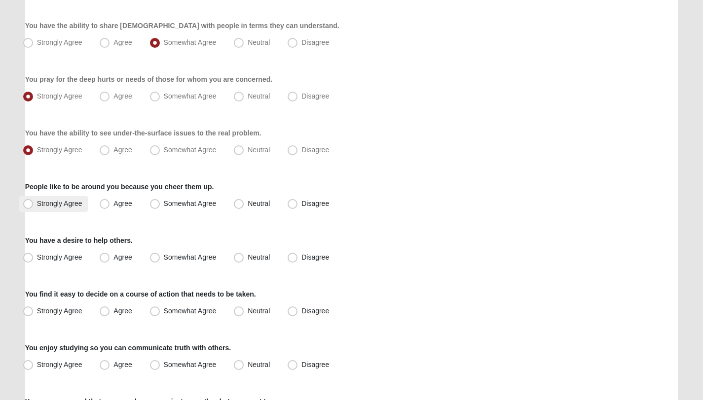
click at [66, 207] on span "Strongly Agree" at bounding box center [59, 204] width 45 height 8
click at [34, 207] on input "Strongly Agree" at bounding box center [30, 204] width 6 height 6
radio input "true"
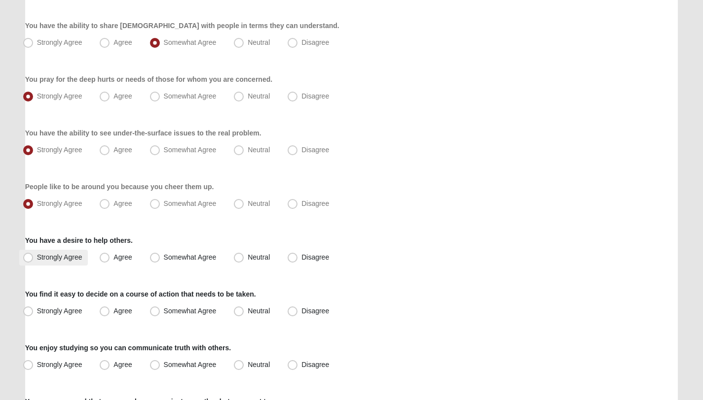
click at [70, 251] on label "Strongly Agree" at bounding box center [53, 258] width 69 height 16
click at [34, 254] on input "Strongly Agree" at bounding box center [30, 257] width 6 height 6
radio input "true"
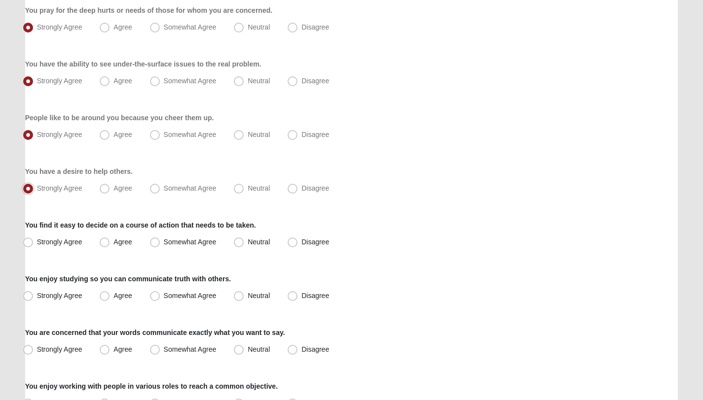
scroll to position [561, 0]
click at [134, 239] on label "Agree" at bounding box center [117, 242] width 42 height 16
click at [110, 239] on input "Agree" at bounding box center [107, 241] width 6 height 6
radio input "true"
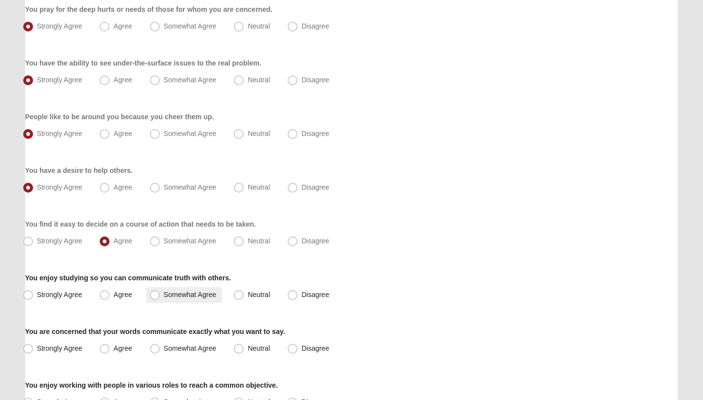
click at [164, 298] on span "Somewhat Agree" at bounding box center [190, 295] width 53 height 8
click at [154, 298] on input "Somewhat Agree" at bounding box center [157, 295] width 6 height 6
radio input "true"
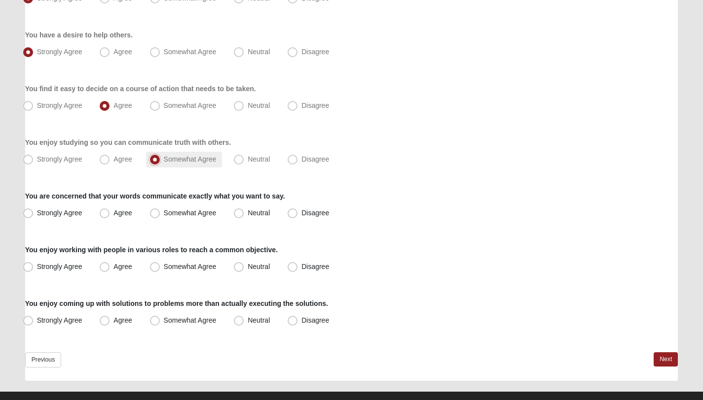
scroll to position [698, 0]
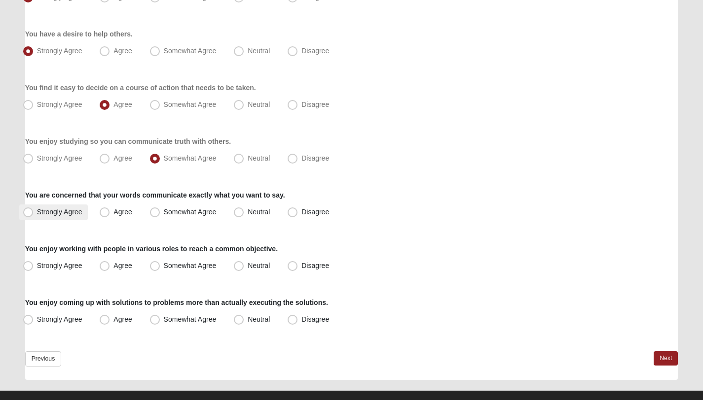
click at [50, 213] on span "Strongly Agree" at bounding box center [59, 212] width 45 height 8
click at [34, 213] on input "Strongly Agree" at bounding box center [30, 212] width 6 height 6
radio input "true"
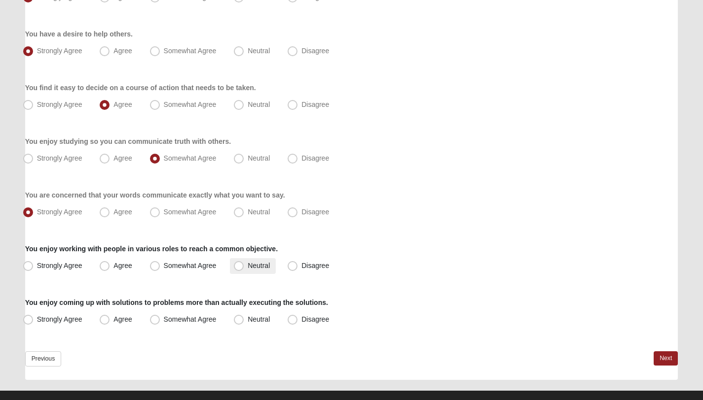
click at [244, 268] on label "Neutral" at bounding box center [253, 266] width 46 height 16
click at [244, 268] on input "Neutral" at bounding box center [241, 266] width 6 height 6
radio input "true"
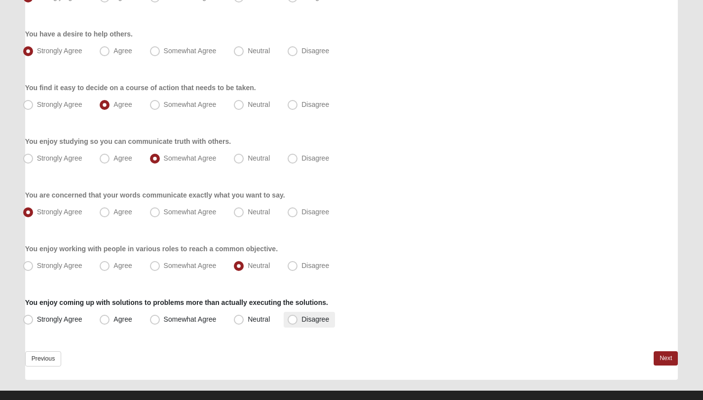
click at [299, 319] on label "Disagree" at bounding box center [309, 320] width 51 height 16
click at [298, 319] on input "Disagree" at bounding box center [294, 320] width 6 height 6
radio input "true"
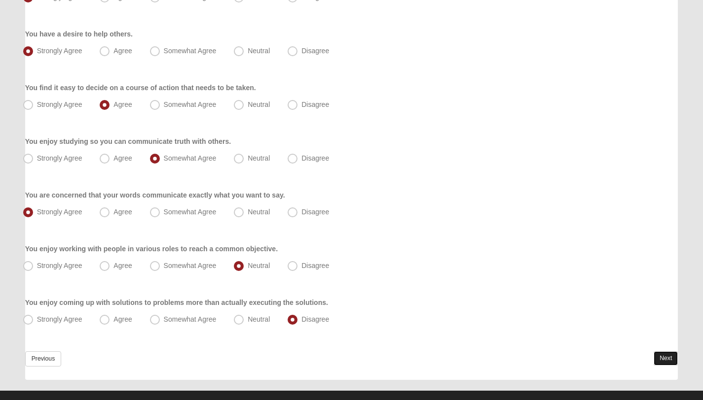
click at [671, 357] on link "Next" at bounding box center [665, 359] width 24 height 14
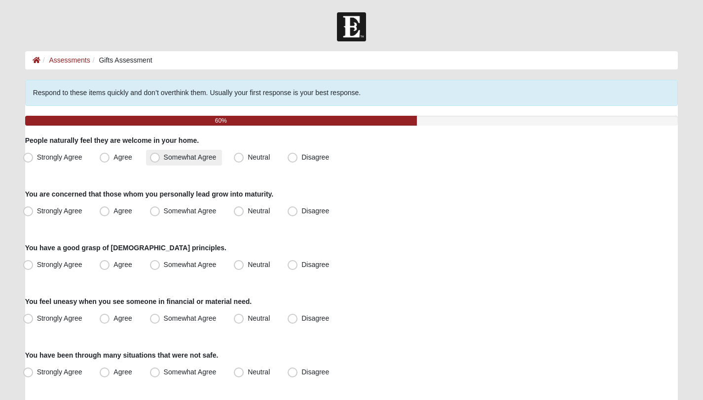
click at [164, 159] on span "Somewhat Agree" at bounding box center [190, 157] width 53 height 8
click at [154, 159] on input "Somewhat Agree" at bounding box center [157, 157] width 6 height 6
radio input "true"
click at [74, 213] on span "Strongly Agree" at bounding box center [59, 211] width 45 height 8
click at [34, 213] on input "Strongly Agree" at bounding box center [30, 211] width 6 height 6
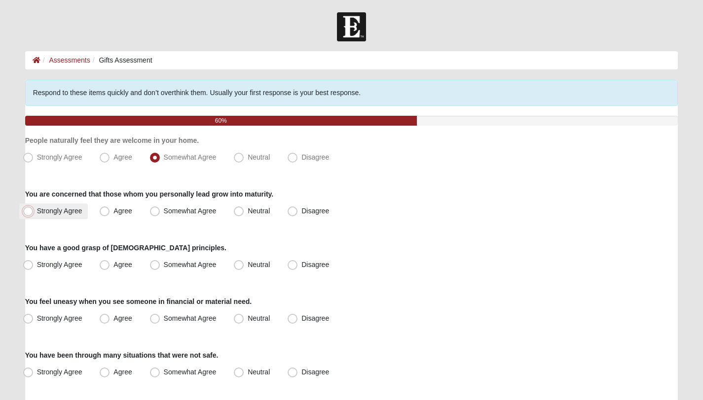
radio input "true"
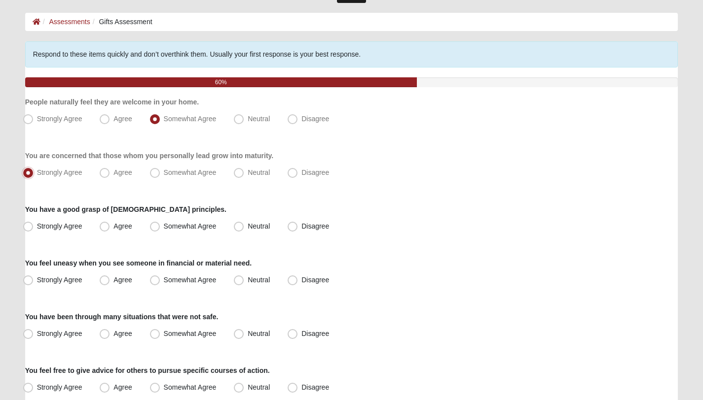
scroll to position [40, 0]
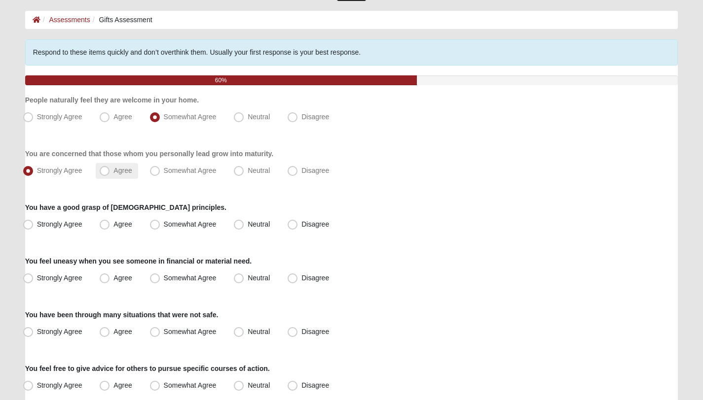
click at [120, 173] on span "Agree" at bounding box center [122, 171] width 18 height 8
click at [110, 173] on input "Agree" at bounding box center [107, 171] width 6 height 6
radio input "true"
click at [120, 229] on label "Agree" at bounding box center [117, 225] width 42 height 16
click at [110, 228] on input "Agree" at bounding box center [107, 224] width 6 height 6
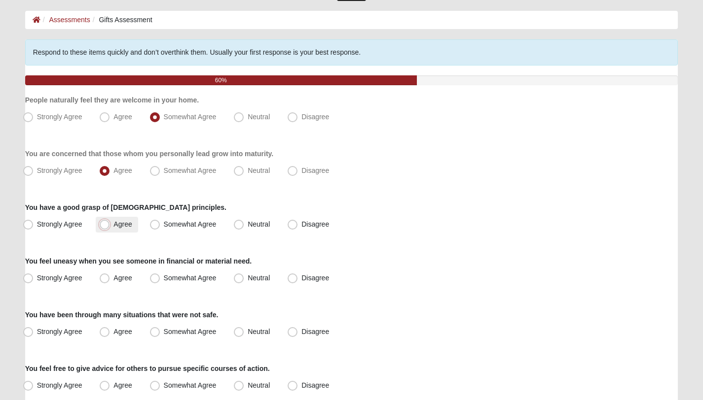
radio input "true"
click at [165, 228] on span "Somewhat Agree" at bounding box center [190, 224] width 53 height 8
click at [160, 228] on input "Somewhat Agree" at bounding box center [157, 224] width 6 height 6
radio input "true"
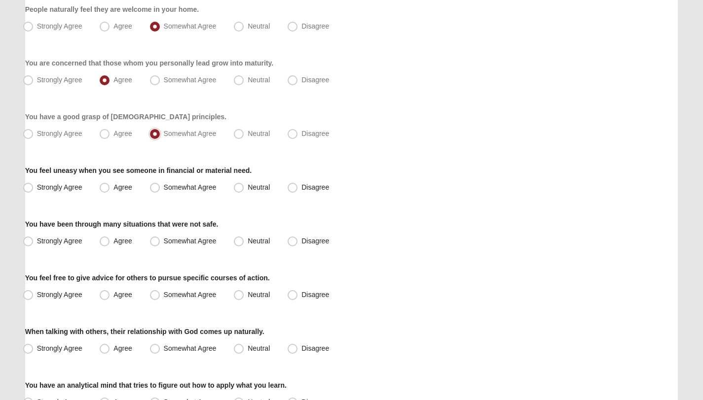
scroll to position [133, 0]
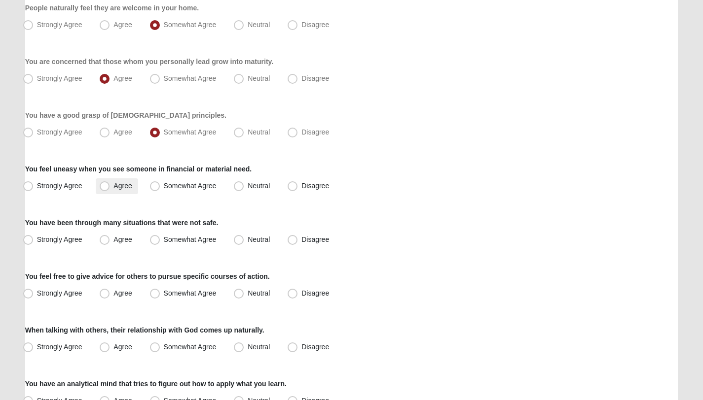
click at [113, 189] on span "Agree" at bounding box center [122, 186] width 18 height 8
click at [105, 189] on input "Agree" at bounding box center [107, 186] width 6 height 6
radio input "true"
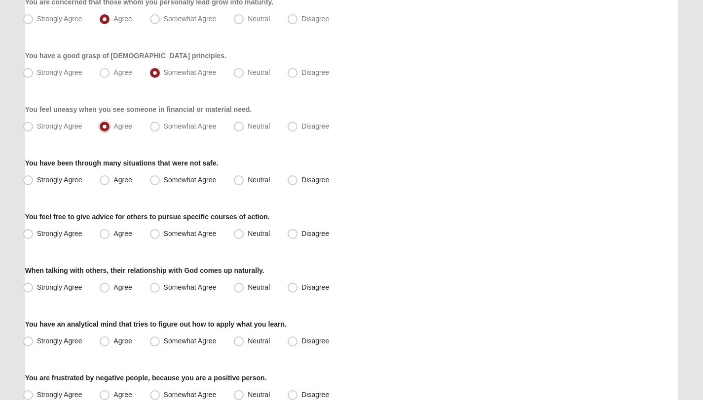
scroll to position [193, 0]
click at [36, 126] on label "Strongly Agree" at bounding box center [53, 126] width 69 height 16
click at [34, 126] on input "Strongly Agree" at bounding box center [30, 126] width 6 height 6
radio input "true"
click at [164, 183] on span "Somewhat Agree" at bounding box center [190, 180] width 53 height 8
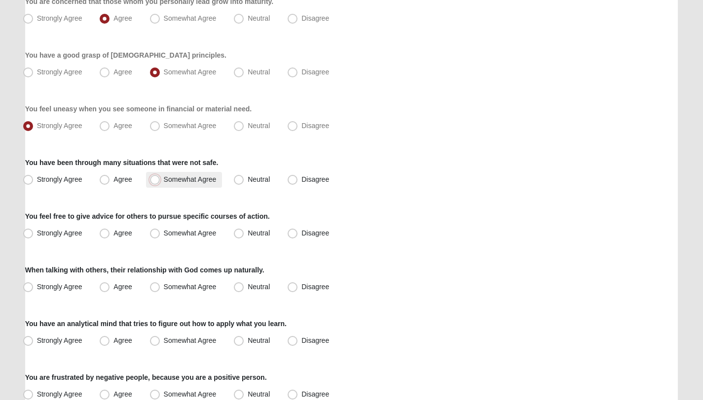
click at [155, 183] on input "Somewhat Agree" at bounding box center [157, 180] width 6 height 6
radio input "true"
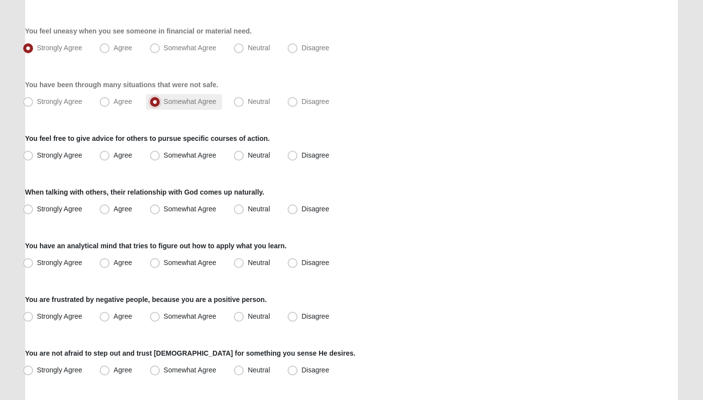
scroll to position [274, 0]
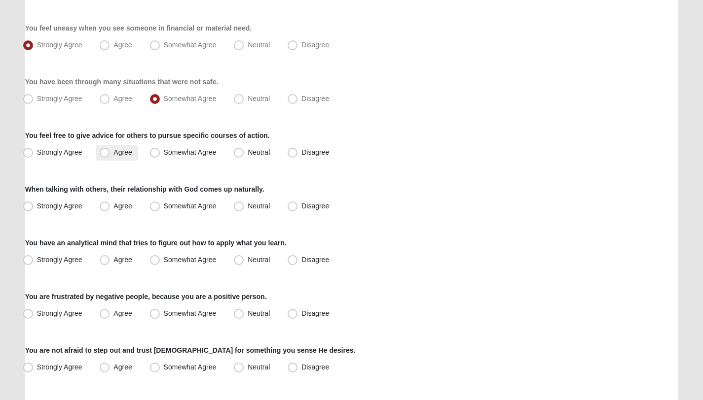
click at [128, 154] on span "Agree" at bounding box center [122, 152] width 18 height 8
click at [110, 154] on input "Agree" at bounding box center [107, 152] width 6 height 6
radio input "true"
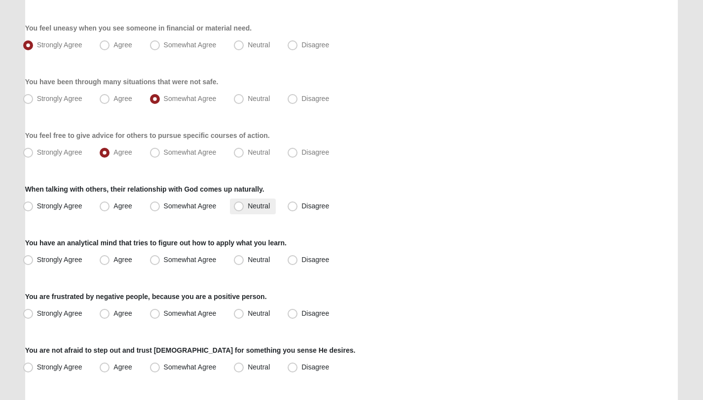
click at [260, 204] on span "Neutral" at bounding box center [259, 206] width 22 height 8
click at [244, 204] on input "Neutral" at bounding box center [241, 206] width 6 height 6
radio input "true"
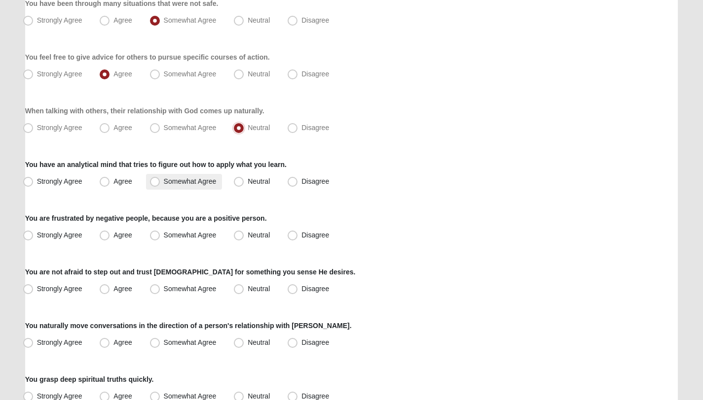
scroll to position [353, 0]
click at [67, 179] on span "Strongly Agree" at bounding box center [59, 181] width 45 height 8
click at [34, 179] on input "Strongly Agree" at bounding box center [30, 181] width 6 height 6
radio input "true"
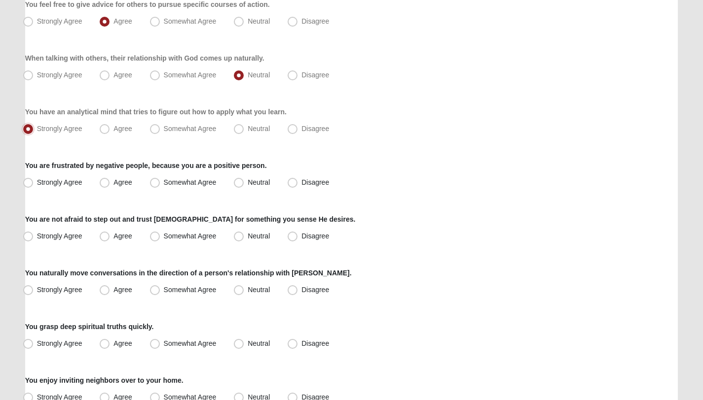
scroll to position [406, 0]
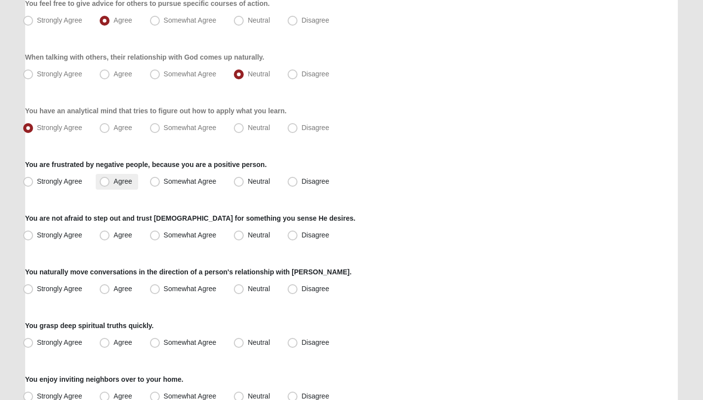
click at [113, 184] on span "Agree" at bounding box center [122, 182] width 18 height 8
click at [104, 184] on input "Agree" at bounding box center [107, 181] width 6 height 6
radio input "true"
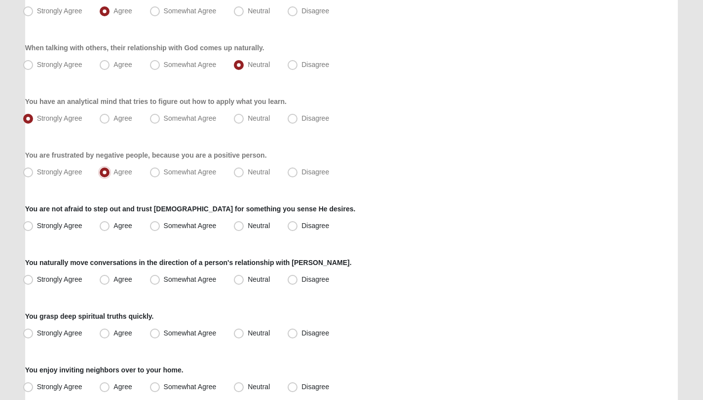
scroll to position [409, 0]
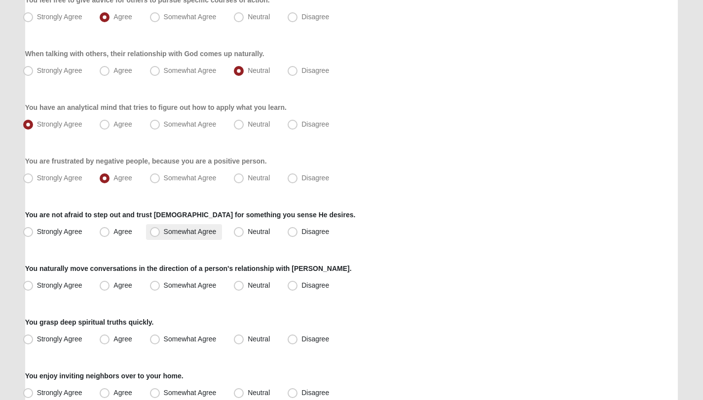
click at [181, 234] on span "Somewhat Agree" at bounding box center [190, 232] width 53 height 8
click at [160, 234] on input "Somewhat Agree" at bounding box center [157, 232] width 6 height 6
radio input "true"
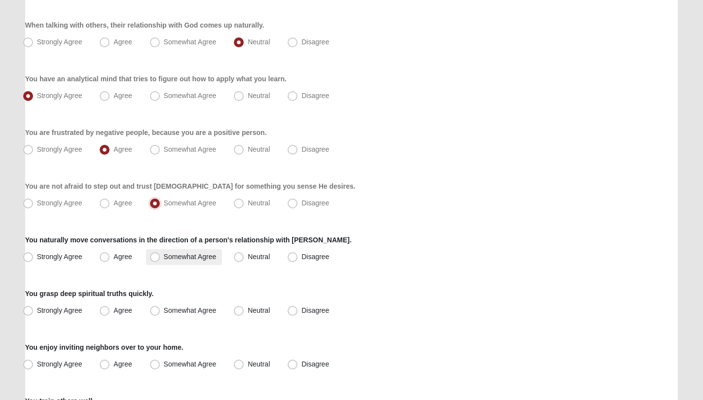
scroll to position [453, 0]
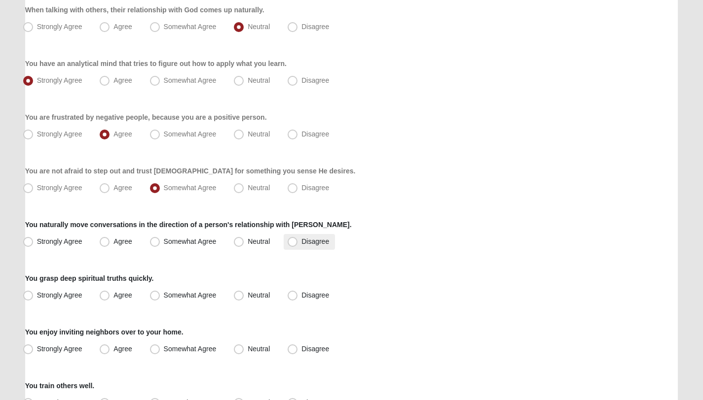
click at [301, 244] on span "Disagree" at bounding box center [315, 242] width 28 height 8
click at [291, 244] on input "Disagree" at bounding box center [294, 242] width 6 height 6
radio input "true"
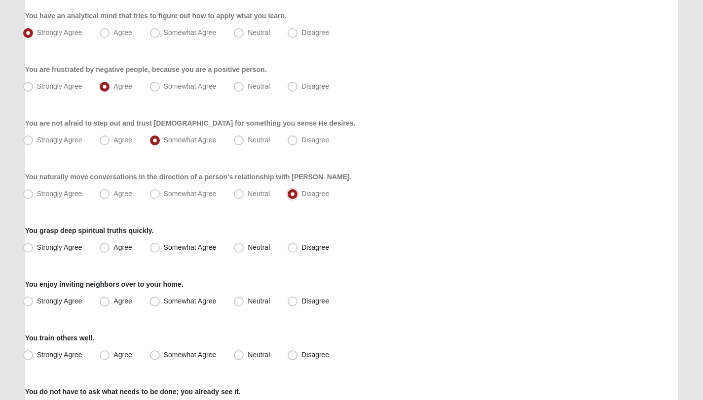
scroll to position [502, 0]
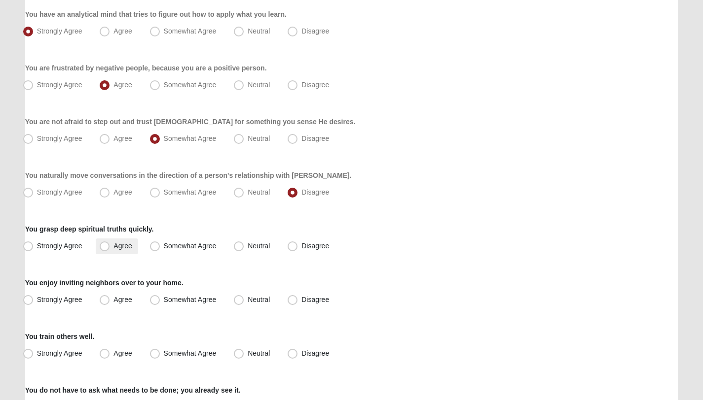
click at [127, 248] on span "Agree" at bounding box center [122, 246] width 18 height 8
click at [110, 248] on input "Agree" at bounding box center [107, 246] width 6 height 6
radio input "true"
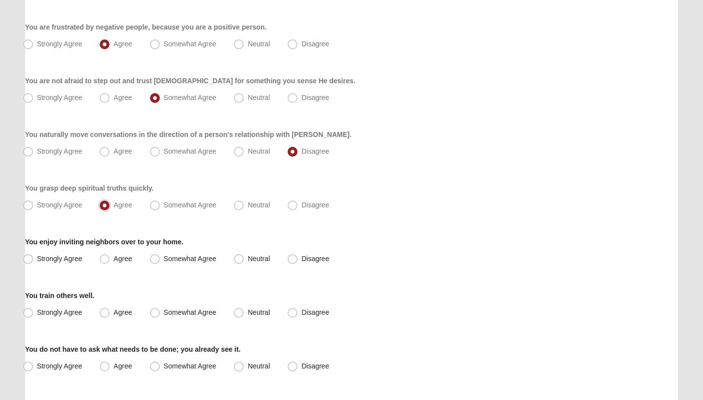
scroll to position [546, 0]
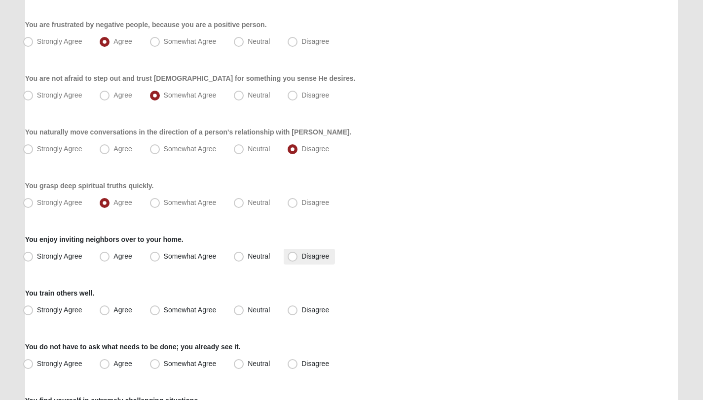
click at [301, 257] on span "Disagree" at bounding box center [315, 256] width 28 height 8
click at [291, 257] on input "Disagree" at bounding box center [294, 256] width 6 height 6
radio input "true"
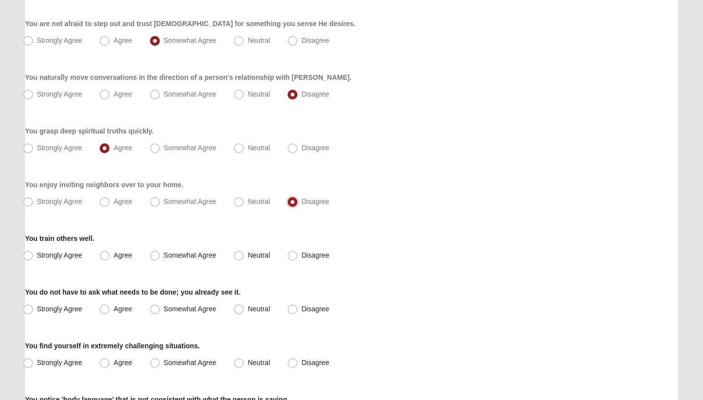
scroll to position [614, 0]
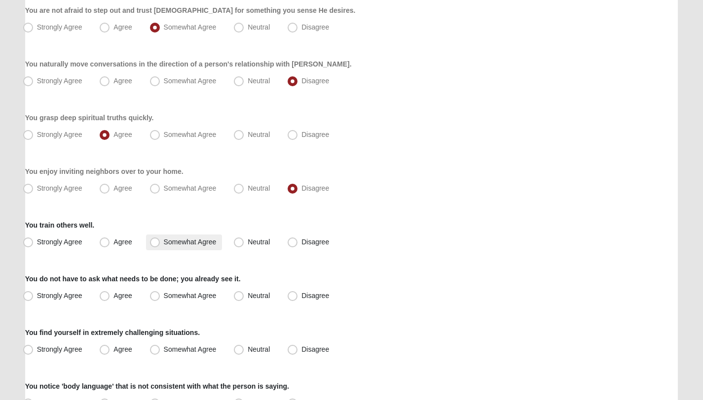
click at [163, 238] on label "Somewhat Agree" at bounding box center [184, 243] width 76 height 16
click at [160, 239] on input "Somewhat Agree" at bounding box center [157, 242] width 6 height 6
radio input "true"
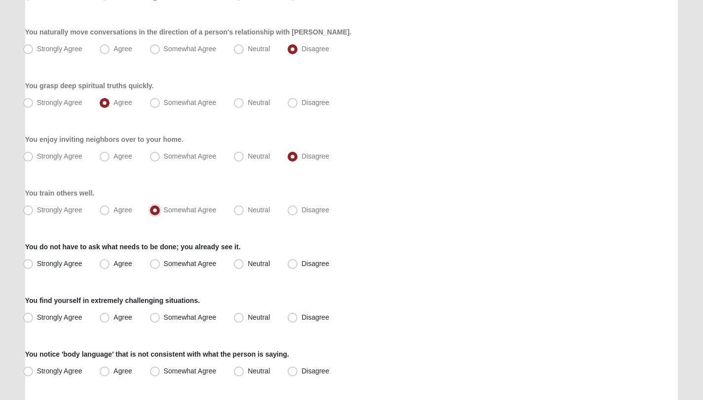
scroll to position [650, 0]
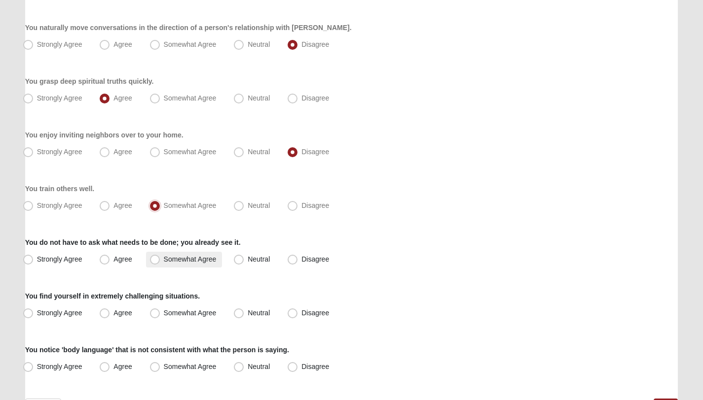
click at [207, 263] on span "Somewhat Agree" at bounding box center [190, 259] width 53 height 8
click at [160, 263] on input "Somewhat Agree" at bounding box center [157, 259] width 6 height 6
radio input "true"
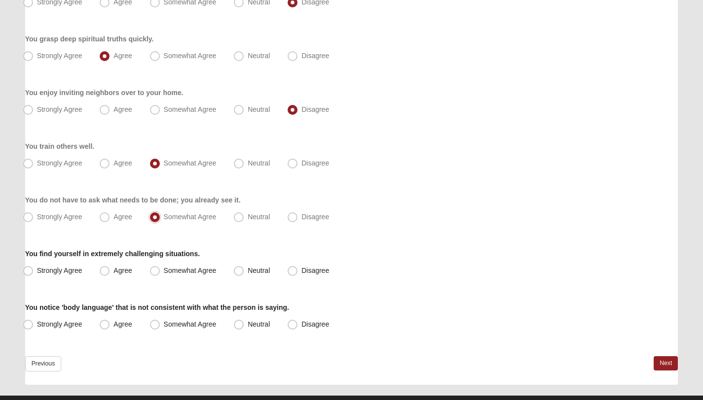
scroll to position [697, 0]
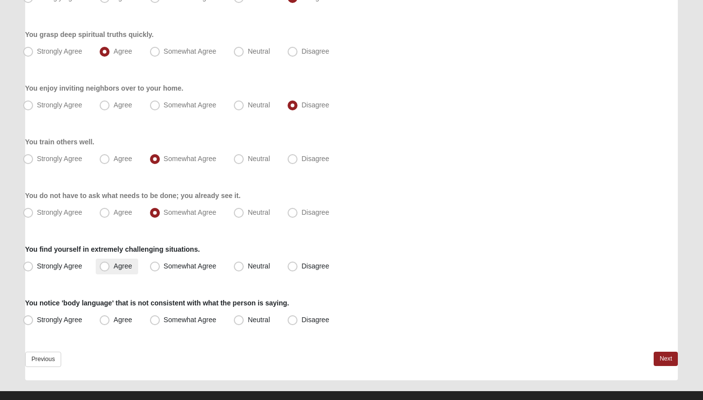
click at [127, 261] on label "Agree" at bounding box center [117, 267] width 42 height 16
click at [110, 263] on input "Agree" at bounding box center [107, 266] width 6 height 6
radio input "true"
click at [76, 317] on span "Strongly Agree" at bounding box center [59, 320] width 45 height 8
click at [34, 317] on input "Strongly Agree" at bounding box center [30, 320] width 6 height 6
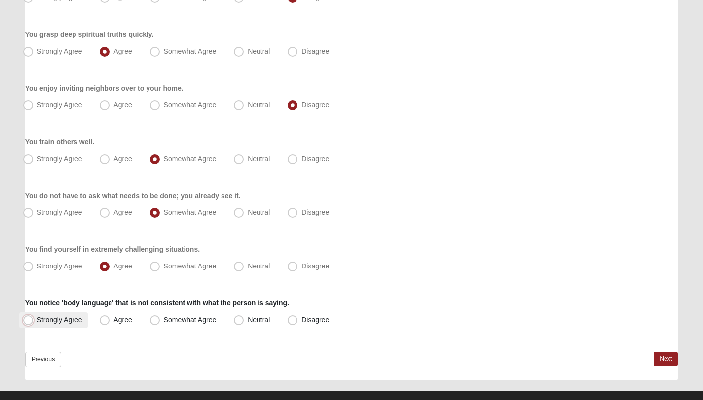
radio input "true"
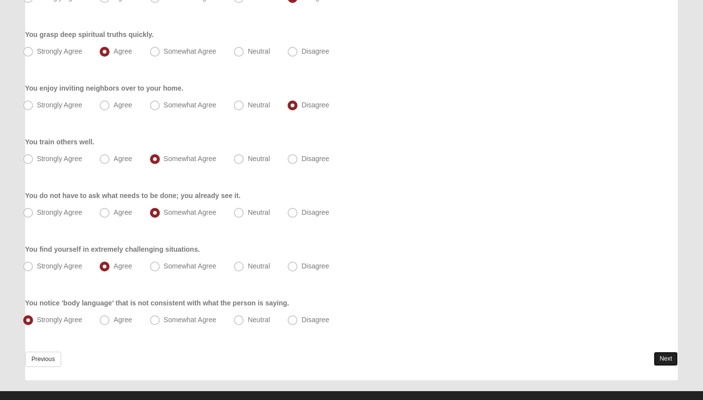
click at [665, 359] on link "Next" at bounding box center [665, 359] width 24 height 14
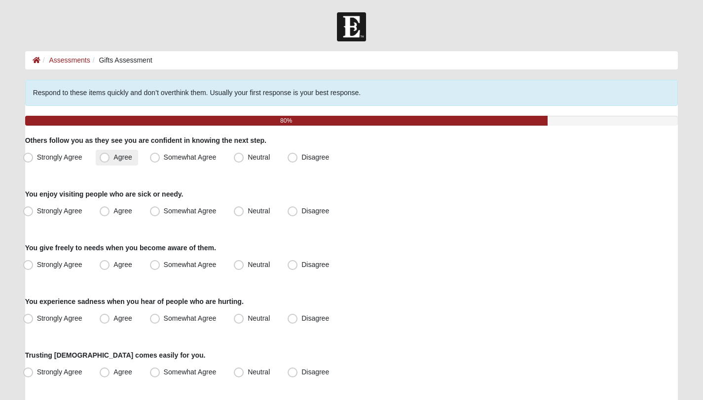
click at [123, 162] on label "Agree" at bounding box center [117, 158] width 42 height 16
click at [110, 161] on input "Agree" at bounding box center [107, 157] width 6 height 6
radio input "true"
click at [164, 161] on span "Somewhat Agree" at bounding box center [190, 157] width 53 height 8
click at [158, 161] on input "Somewhat Agree" at bounding box center [157, 157] width 6 height 6
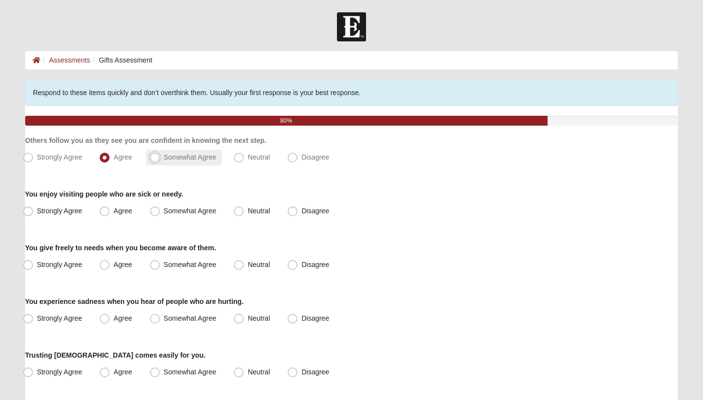
radio input "true"
click at [169, 213] on span "Somewhat Agree" at bounding box center [190, 211] width 53 height 8
click at [160, 213] on input "Somewhat Agree" at bounding box center [157, 211] width 6 height 6
radio input "true"
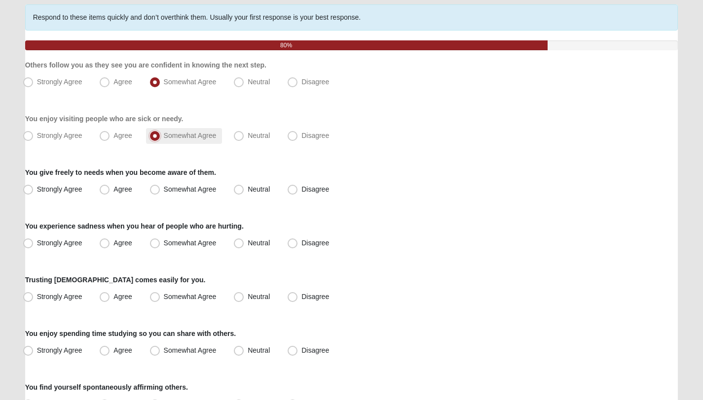
scroll to position [79, 0]
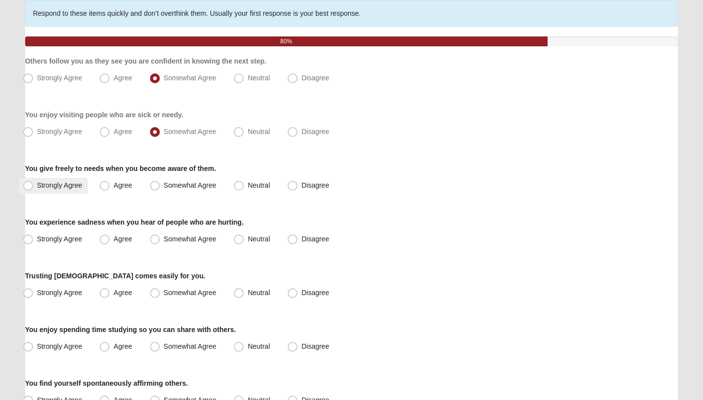
click at [69, 189] on label "Strongly Agree" at bounding box center [53, 186] width 69 height 16
click at [34, 189] on input "Strongly Agree" at bounding box center [30, 185] width 6 height 6
radio input "true"
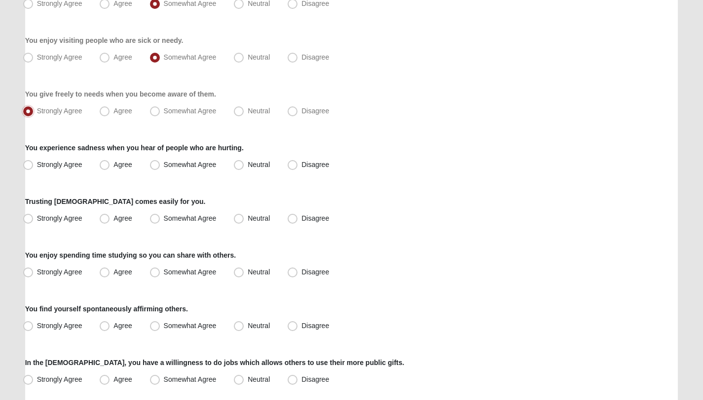
scroll to position [157, 0]
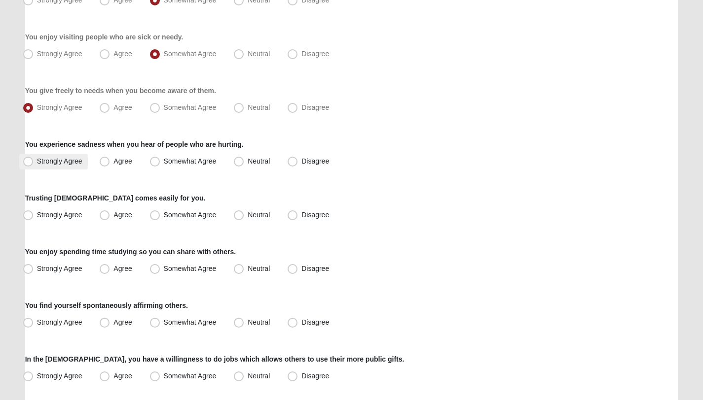
click at [78, 163] on span "Strongly Agree" at bounding box center [59, 161] width 45 height 8
click at [34, 163] on input "Strongly Agree" at bounding box center [30, 161] width 6 height 6
radio input "true"
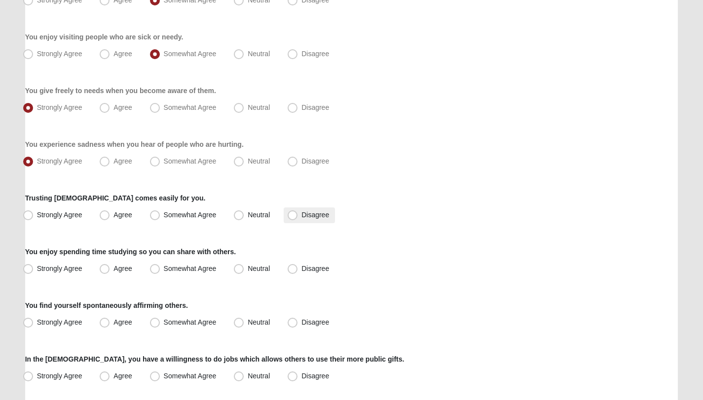
click at [301, 216] on span "Disagree" at bounding box center [315, 215] width 28 height 8
click at [291, 216] on input "Disagree" at bounding box center [294, 215] width 6 height 6
radio input "true"
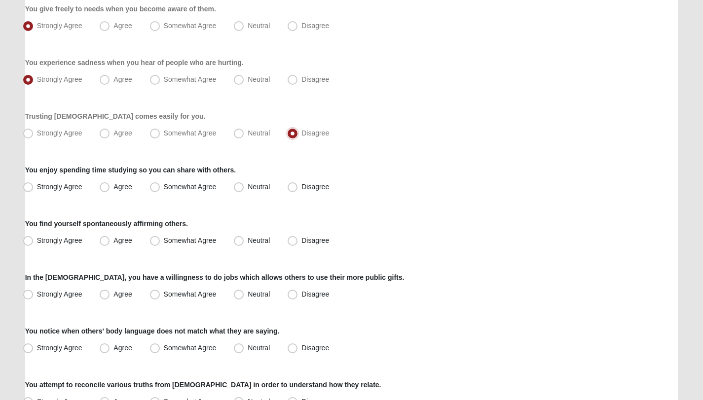
scroll to position [240, 0]
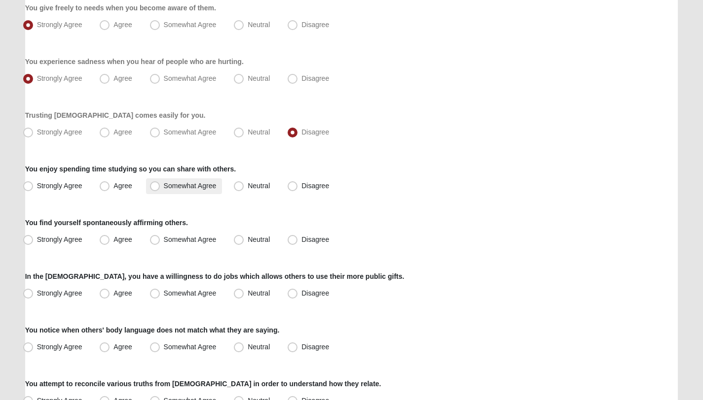
click at [172, 188] on span "Somewhat Agree" at bounding box center [190, 186] width 53 height 8
click at [160, 188] on input "Somewhat Agree" at bounding box center [157, 186] width 6 height 6
radio input "true"
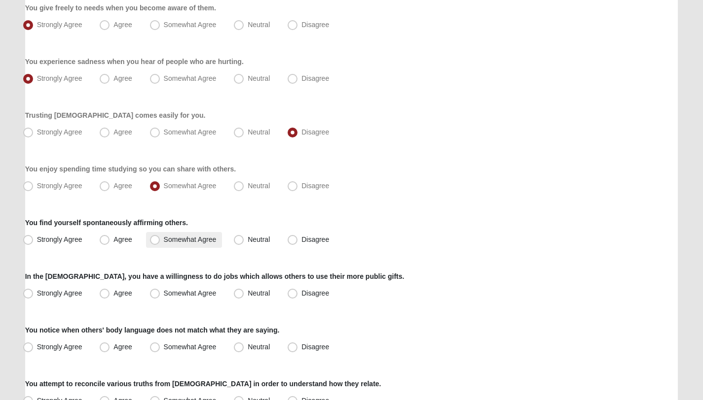
click at [164, 242] on span "Somewhat Agree" at bounding box center [190, 240] width 53 height 8
click at [154, 242] on input "Somewhat Agree" at bounding box center [157, 240] width 6 height 6
radio input "true"
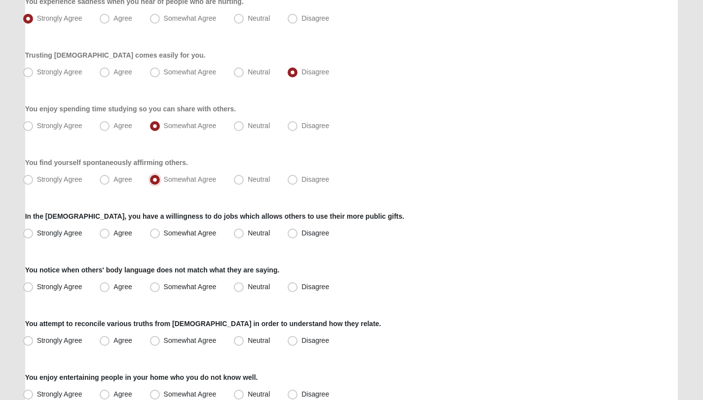
scroll to position [302, 0]
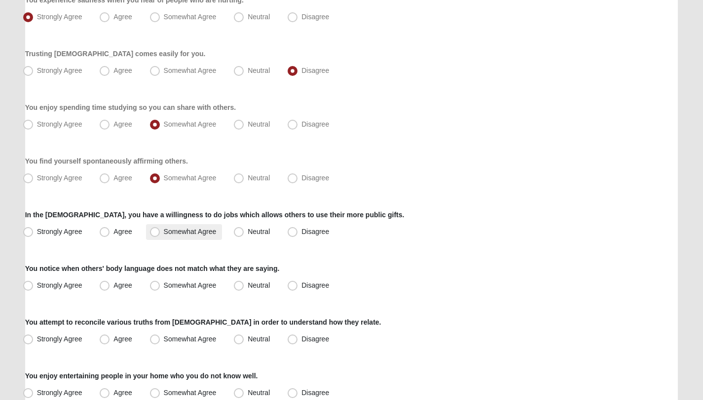
click at [164, 234] on span "Somewhat Agree" at bounding box center [190, 232] width 53 height 8
click at [156, 234] on input "Somewhat Agree" at bounding box center [157, 232] width 6 height 6
radio input "true"
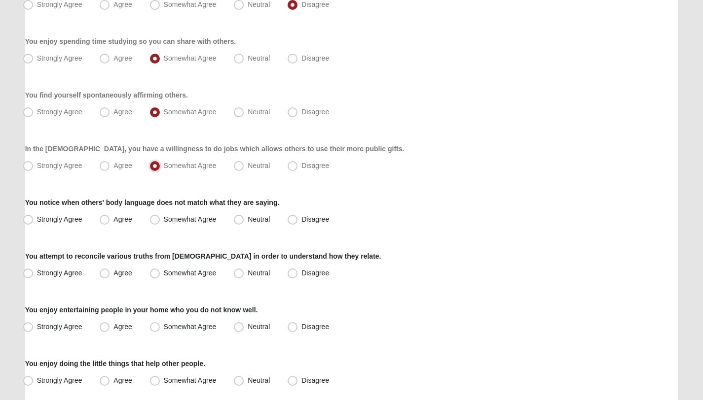
scroll to position [375, 0]
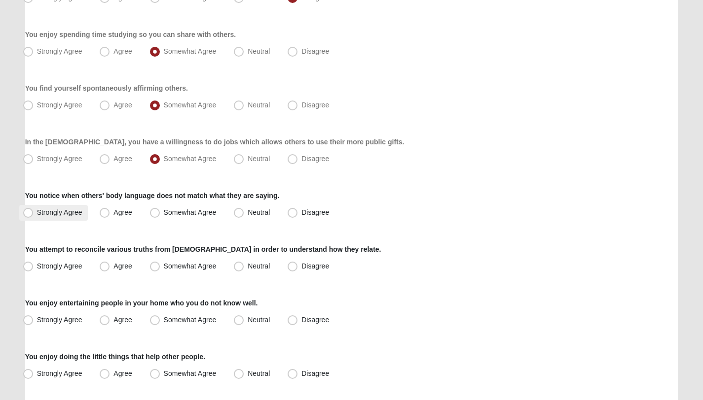
click at [57, 215] on span "Strongly Agree" at bounding box center [59, 213] width 45 height 8
click at [34, 215] on input "Strongly Agree" at bounding box center [30, 213] width 6 height 6
radio input "true"
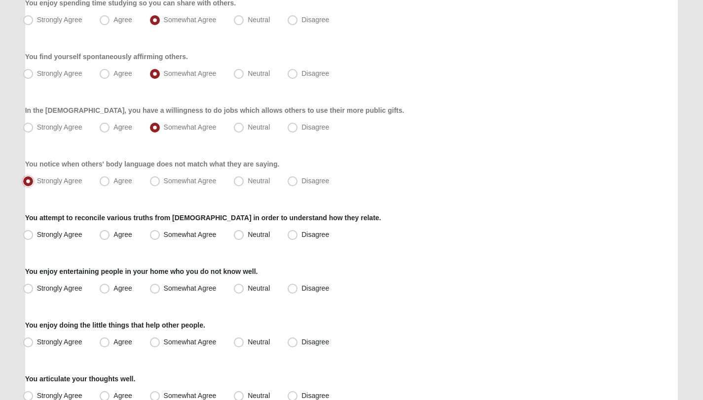
scroll to position [414, 0]
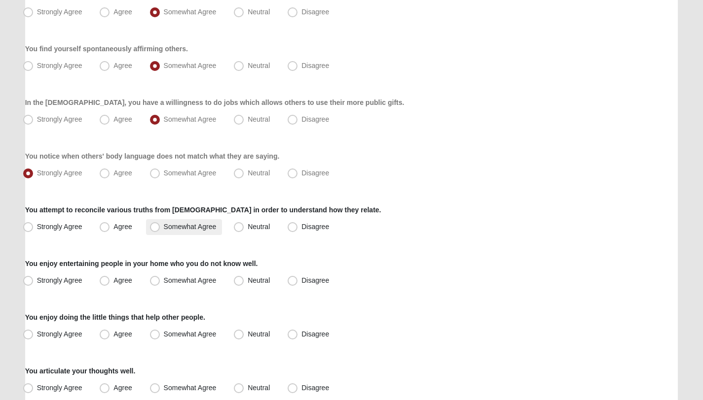
click at [164, 228] on span "Somewhat Agree" at bounding box center [190, 227] width 53 height 8
click at [156, 228] on input "Somewhat Agree" at bounding box center [157, 227] width 6 height 6
radio input "true"
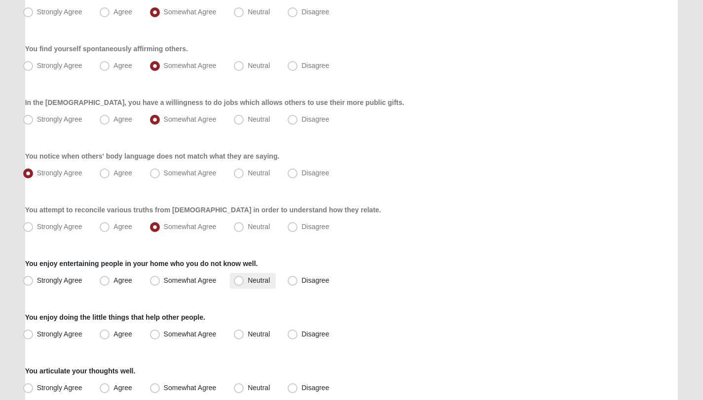
click at [267, 282] on span "Neutral" at bounding box center [259, 281] width 22 height 8
click at [244, 282] on input "Neutral" at bounding box center [241, 281] width 6 height 6
radio input "true"
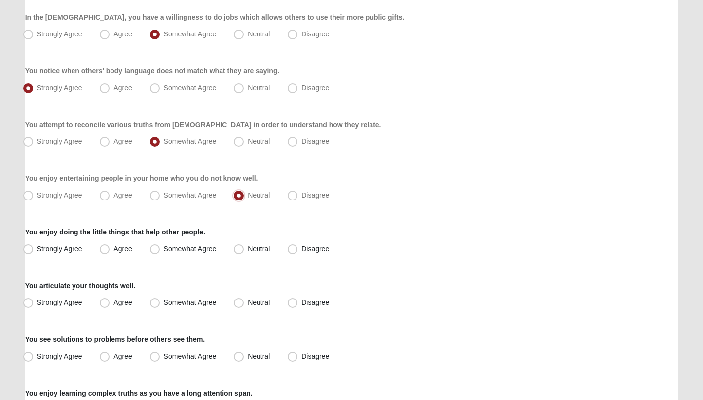
scroll to position [501, 0]
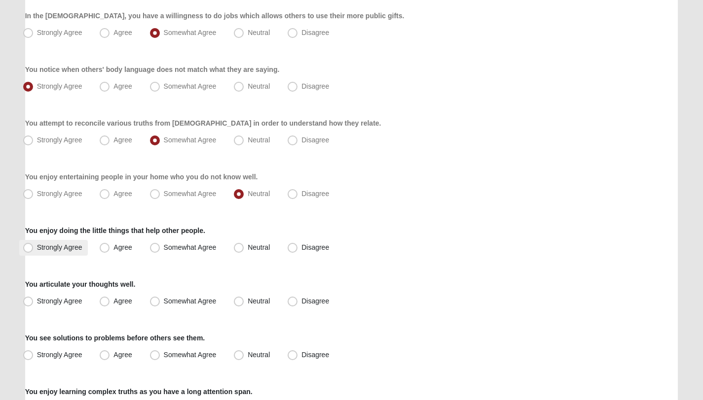
click at [51, 255] on label "Strongly Agree" at bounding box center [53, 248] width 69 height 16
click at [34, 251] on input "Strongly Agree" at bounding box center [30, 248] width 6 height 6
radio input "true"
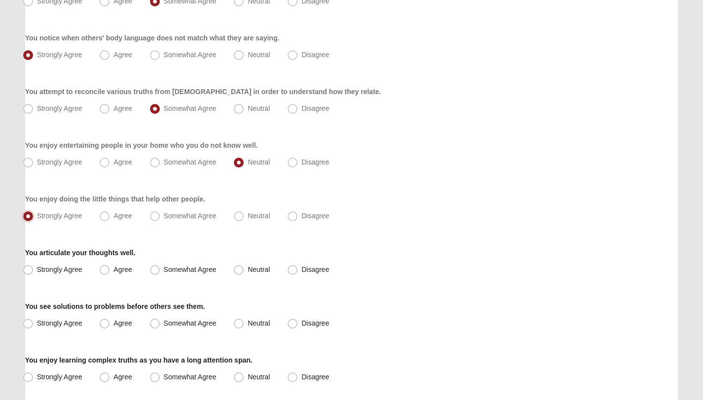
scroll to position [569, 0]
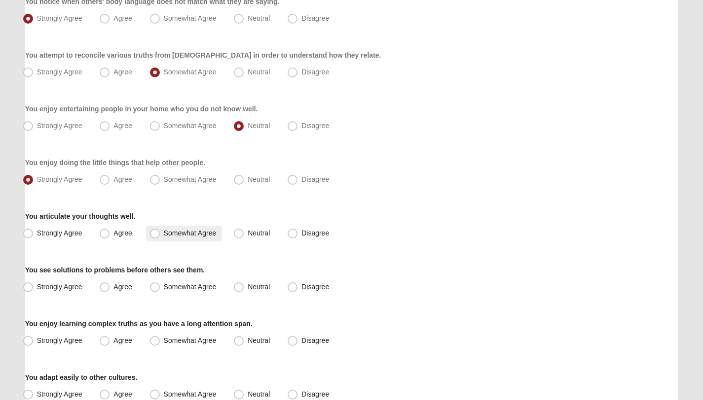
click at [210, 230] on span "Somewhat Agree" at bounding box center [190, 233] width 53 height 8
click at [160, 230] on input "Somewhat Agree" at bounding box center [157, 233] width 6 height 6
radio input "true"
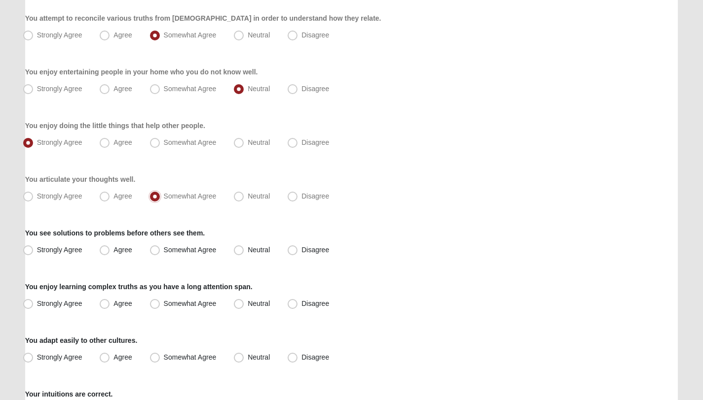
scroll to position [608, 0]
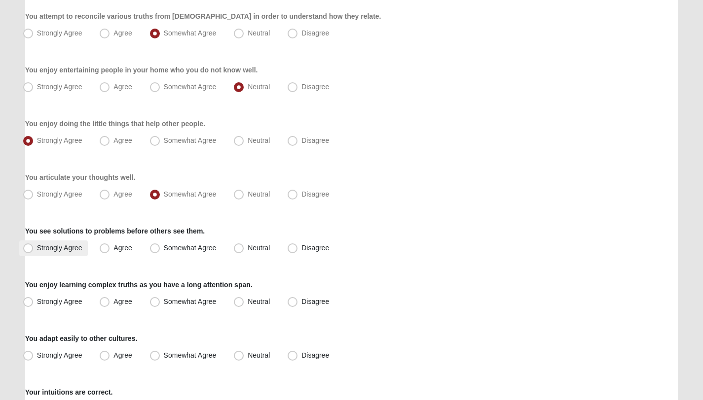
click at [68, 250] on span "Strongly Agree" at bounding box center [59, 248] width 45 height 8
click at [34, 250] on input "Strongly Agree" at bounding box center [30, 248] width 6 height 6
radio input "true"
click at [113, 250] on span "Agree" at bounding box center [122, 248] width 18 height 8
click at [107, 250] on input "Agree" at bounding box center [107, 248] width 6 height 6
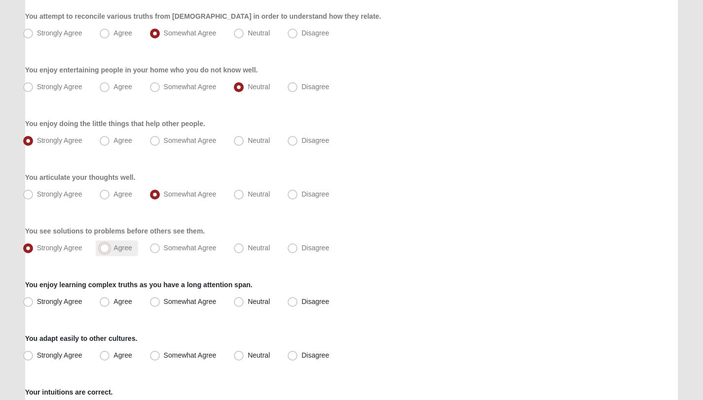
radio input "true"
click at [189, 300] on span "Somewhat Agree" at bounding box center [190, 302] width 53 height 8
click at [160, 300] on input "Somewhat Agree" at bounding box center [157, 302] width 6 height 6
radio input "true"
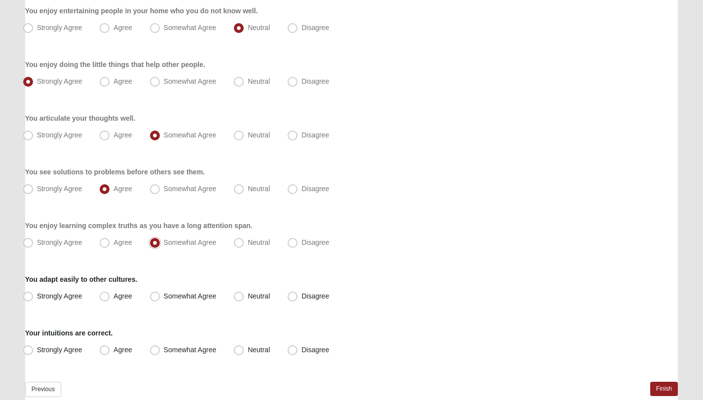
scroll to position [713, 0]
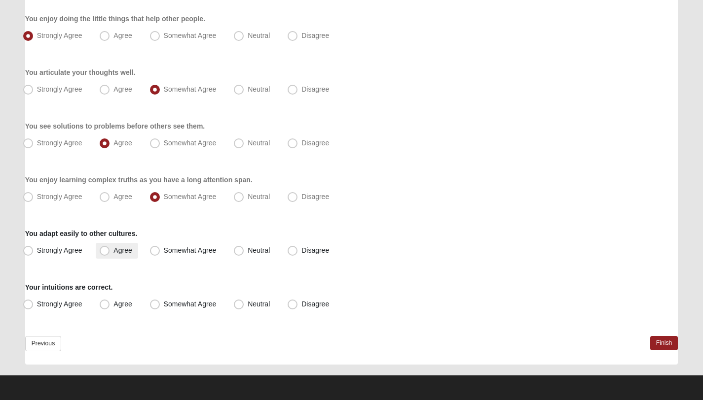
click at [131, 249] on span "Agree" at bounding box center [122, 251] width 18 height 8
click at [110, 249] on input "Agree" at bounding box center [107, 251] width 6 height 6
radio input "true"
click at [80, 308] on span "Strongly Agree" at bounding box center [59, 304] width 45 height 8
click at [34, 308] on input "Strongly Agree" at bounding box center [30, 304] width 6 height 6
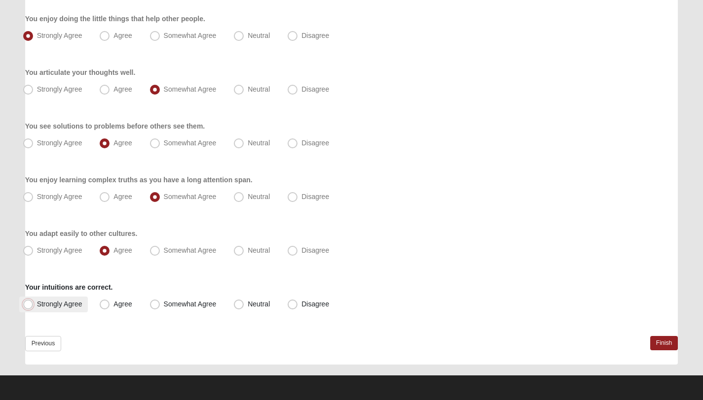
radio input "true"
click at [659, 342] on link "Finish" at bounding box center [664, 343] width 28 height 14
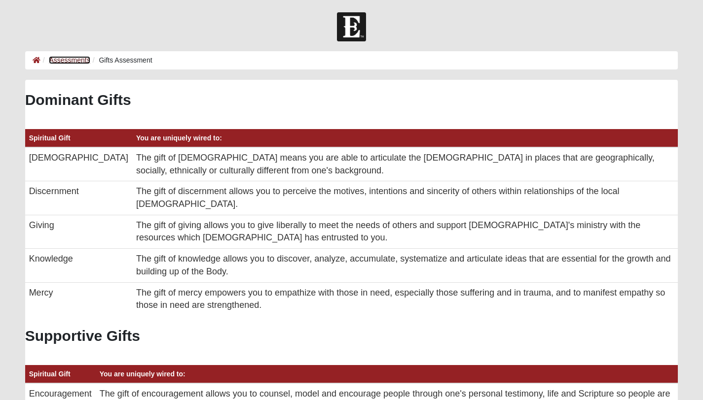
click at [69, 57] on link "Assessments" at bounding box center [69, 60] width 41 height 8
